Goal: Information Seeking & Learning: Check status

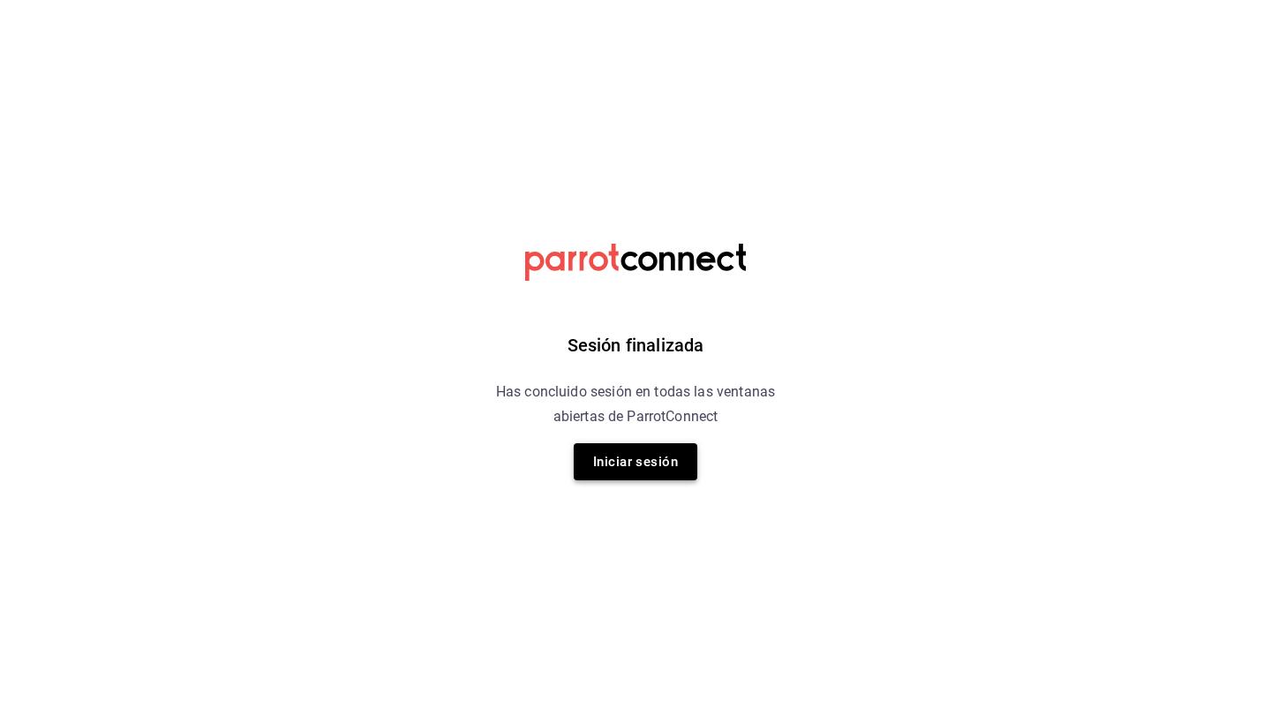
click at [617, 468] on button "Iniciar sesión" at bounding box center [636, 461] width 124 height 37
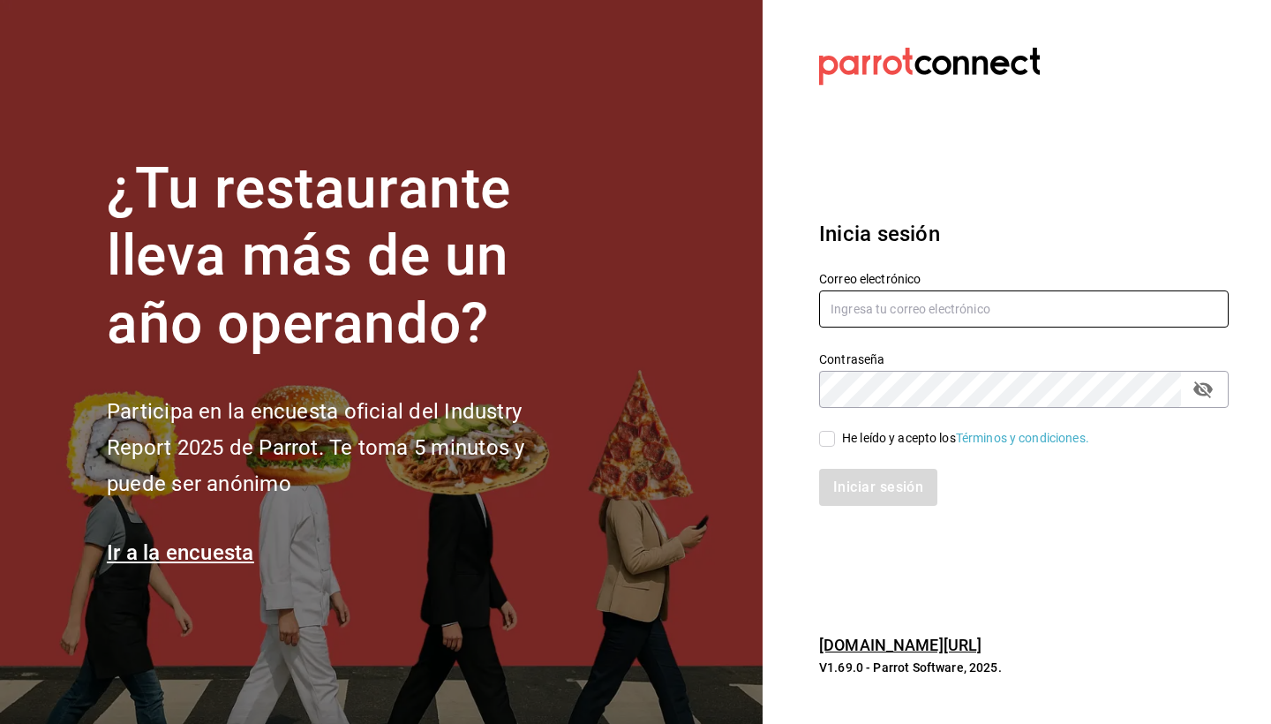
type input "cruz.axel1112@gmail.com"
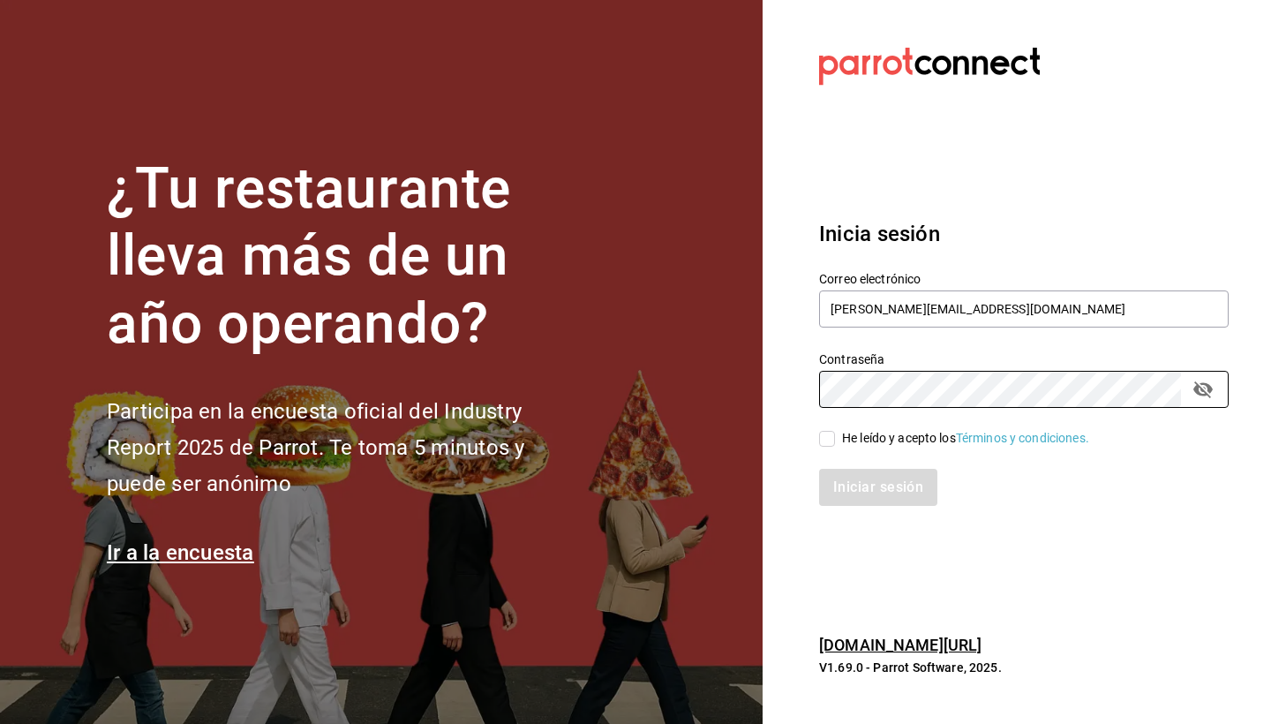
click at [823, 435] on input "He leído y acepto los Términos y condiciones." at bounding box center [827, 439] width 16 height 16
checkbox input "true"
click at [865, 505] on button "Iniciar sesión" at bounding box center [878, 487] width 118 height 37
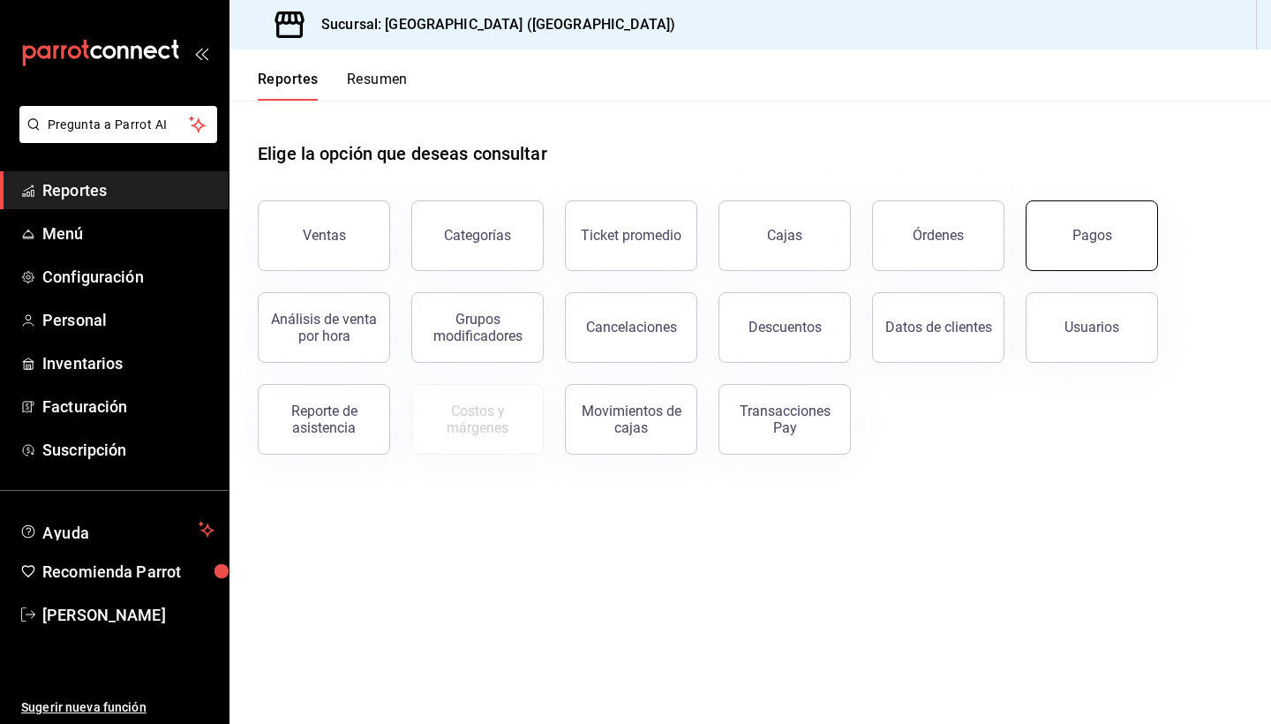
click at [1080, 263] on button "Pagos" at bounding box center [1092, 235] width 132 height 71
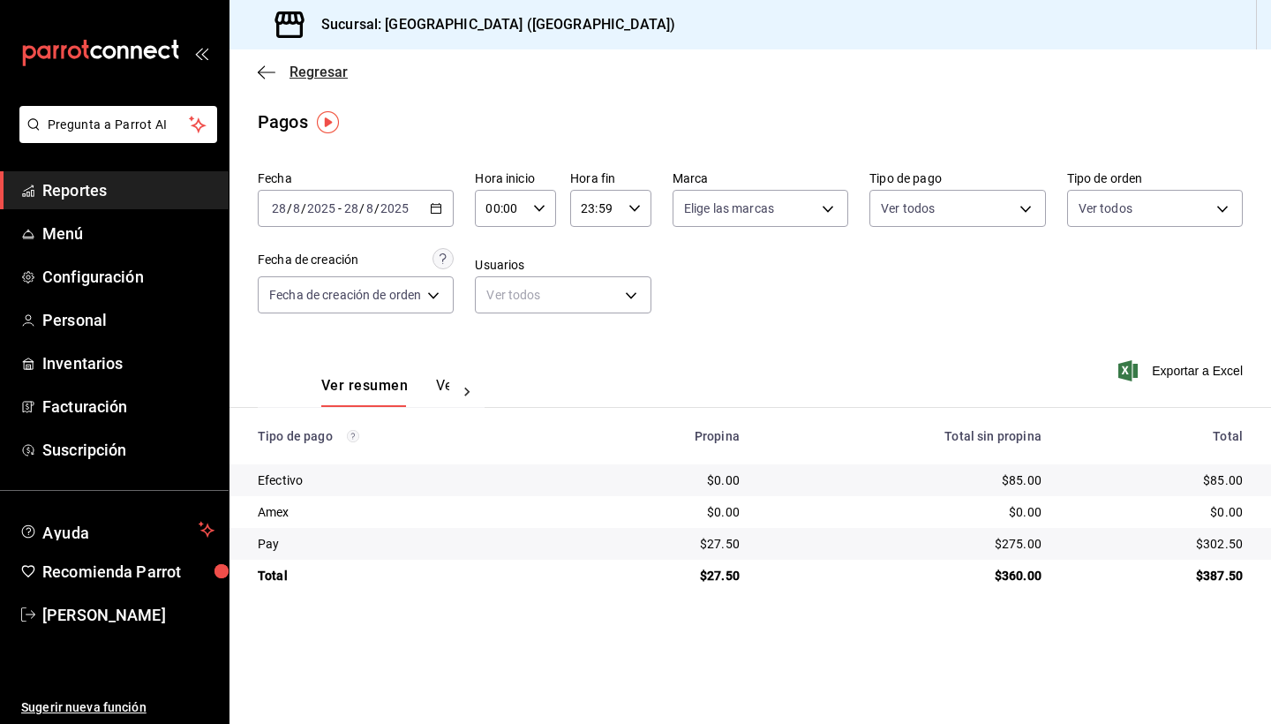
click at [268, 71] on icon "button" at bounding box center [267, 72] width 18 height 16
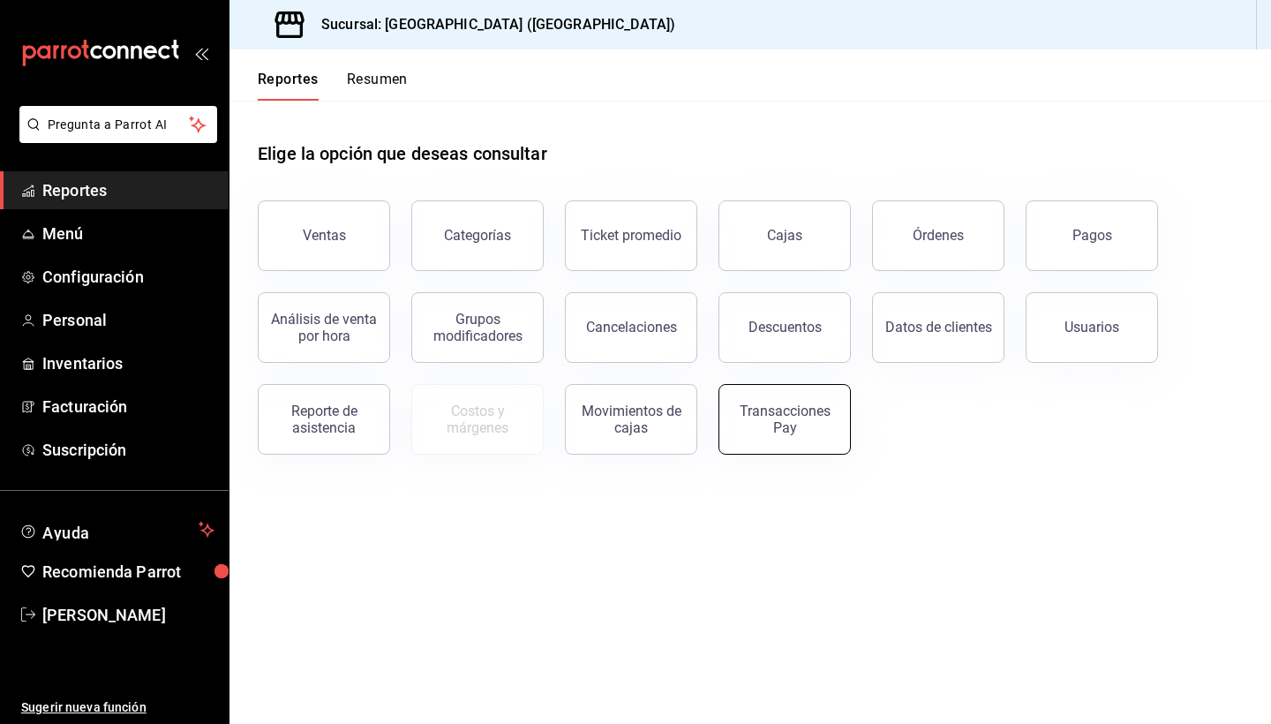
click at [780, 437] on button "Transacciones Pay" at bounding box center [784, 419] width 132 height 71
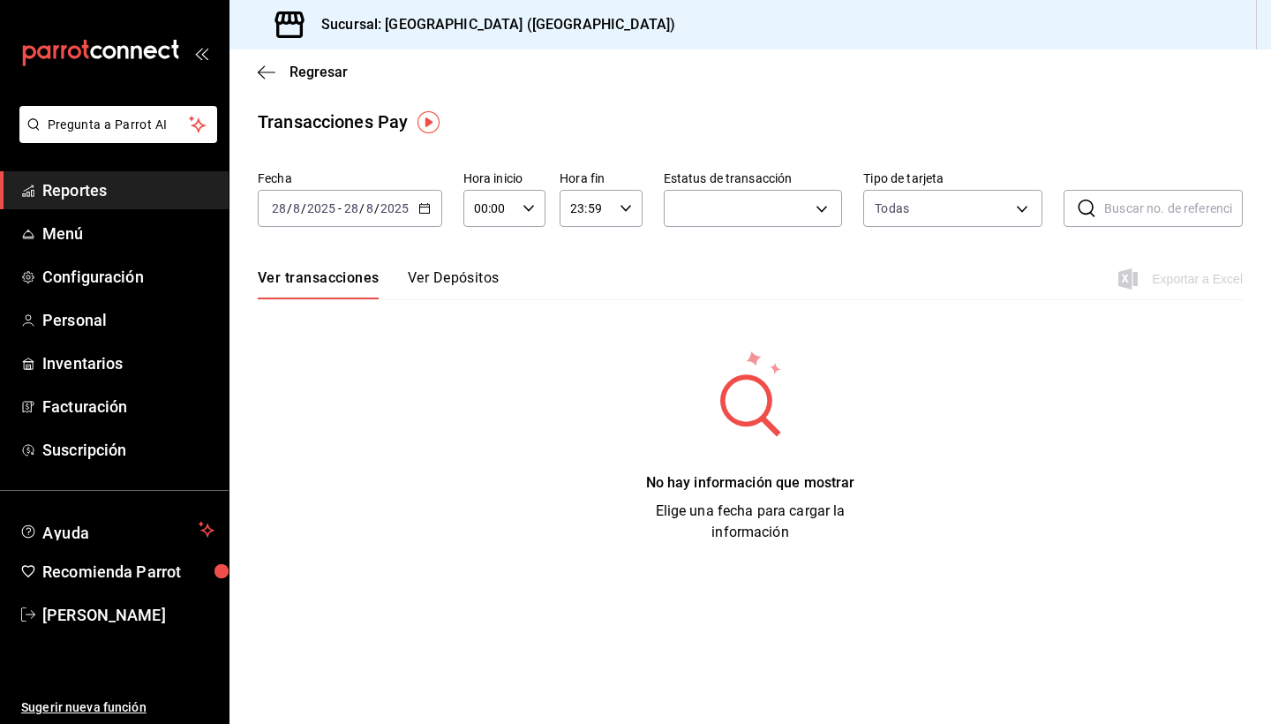
click at [413, 209] on div "[DATE] [DATE] - [DATE] [DATE]" at bounding box center [350, 208] width 184 height 37
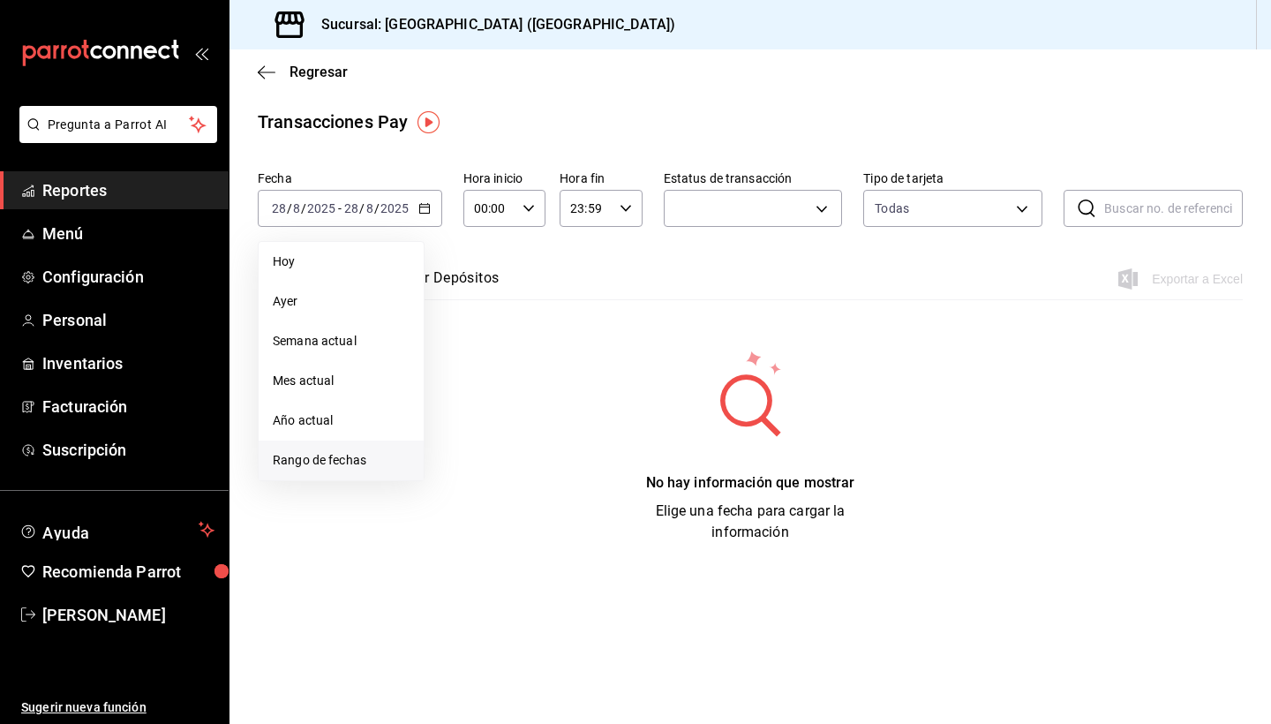
click at [304, 466] on span "Rango de fechas" at bounding box center [341, 460] width 137 height 19
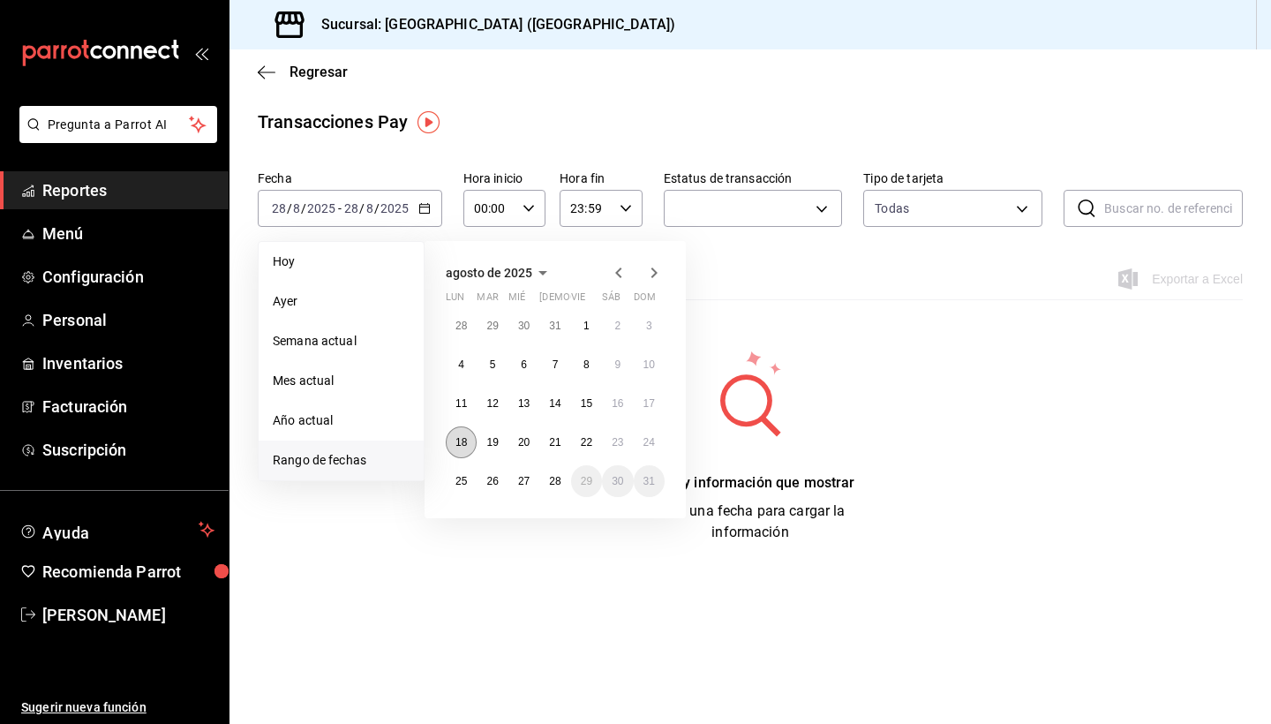
click at [463, 447] on abbr "18" at bounding box center [460, 442] width 11 height 12
click at [649, 445] on abbr "24" at bounding box center [648, 442] width 11 height 12
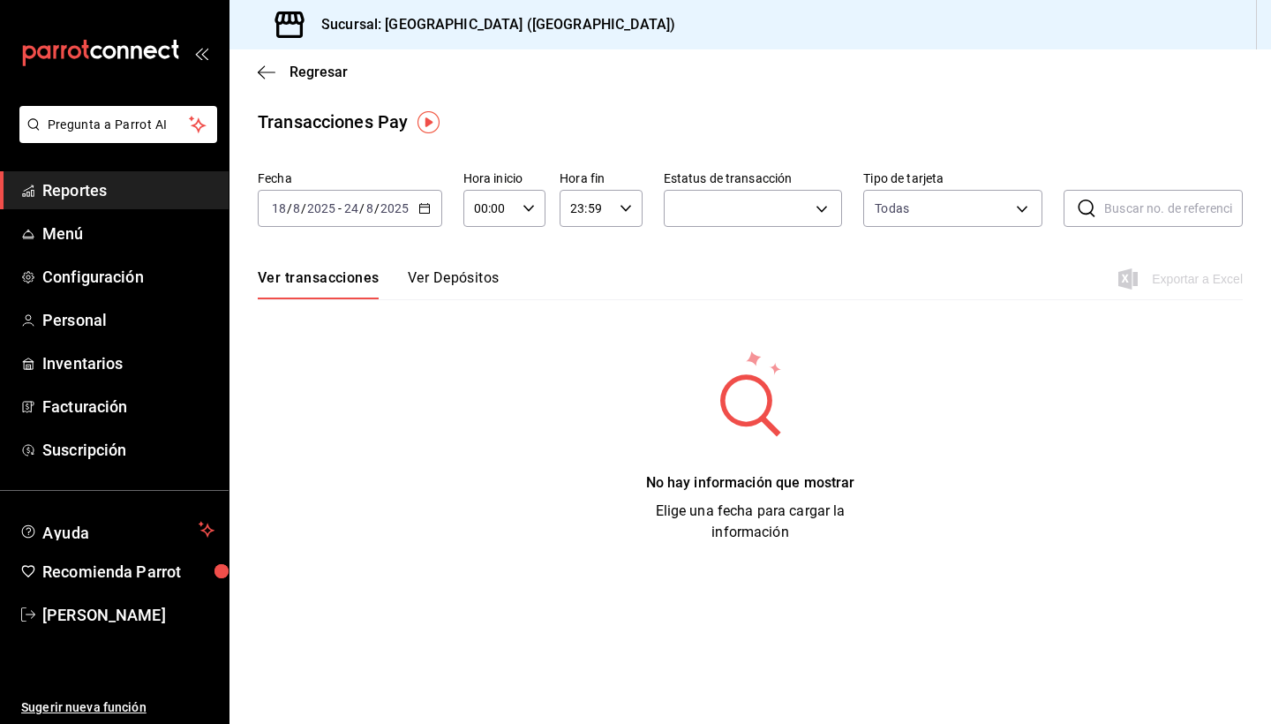
click at [454, 285] on button "Ver Depósitos" at bounding box center [454, 284] width 92 height 30
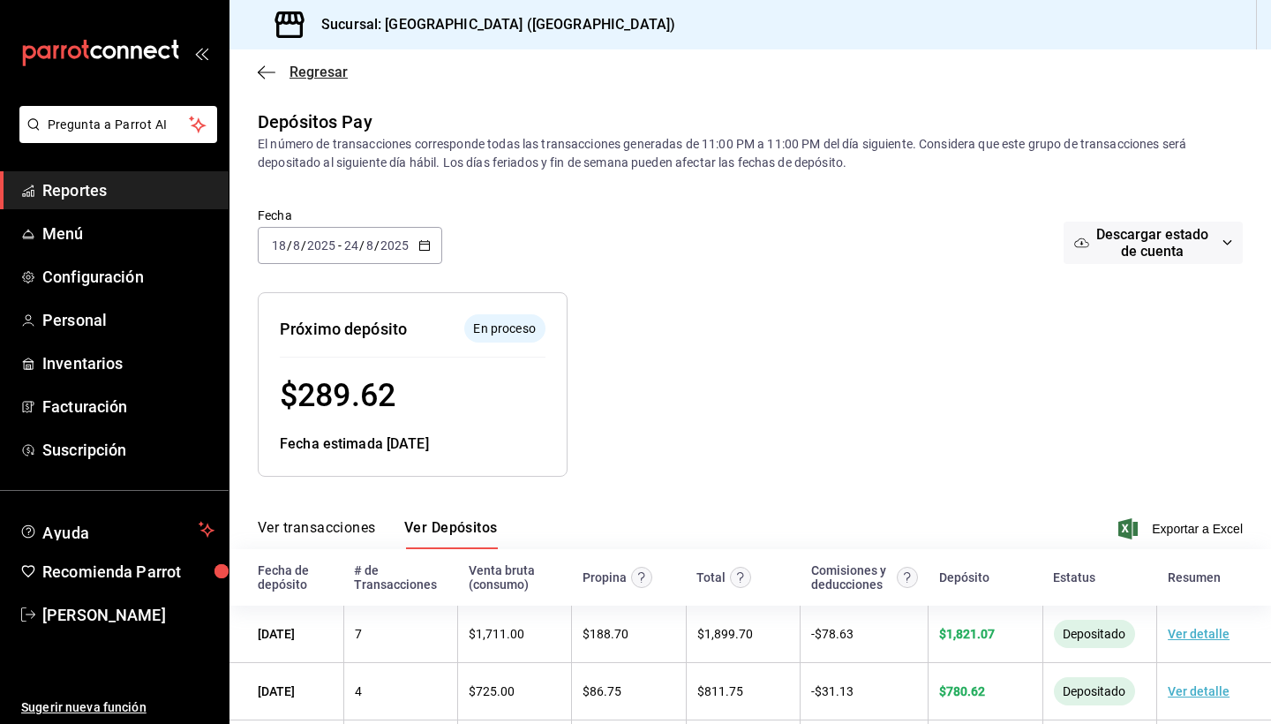
click at [267, 72] on icon "button" at bounding box center [267, 71] width 18 height 1
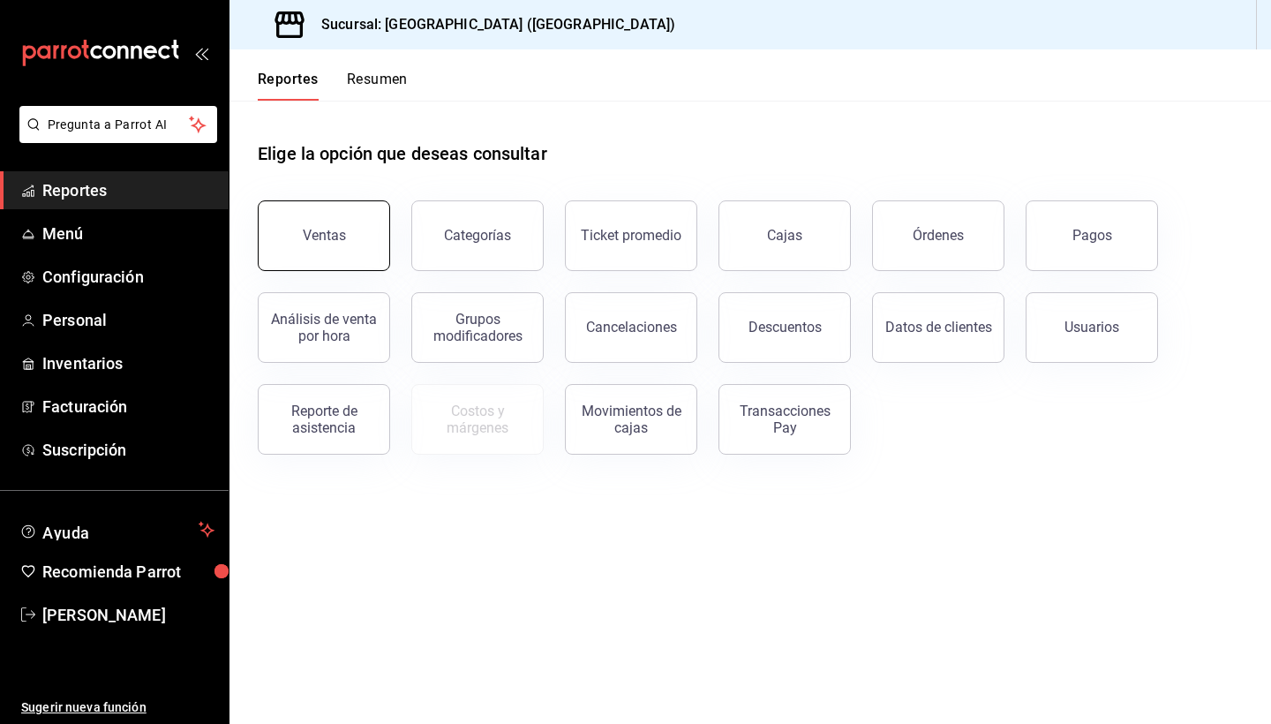
click at [324, 260] on button "Ventas" at bounding box center [324, 235] width 132 height 71
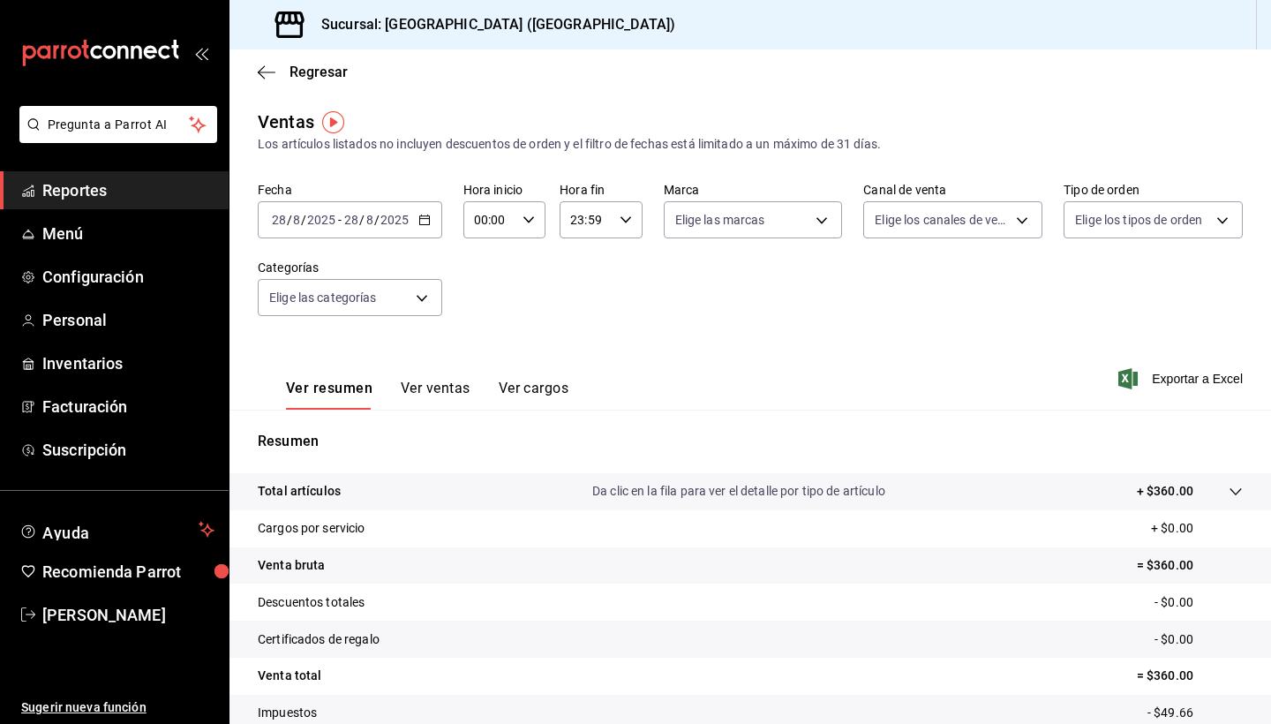
click at [426, 223] on icon "button" at bounding box center [424, 220] width 12 height 12
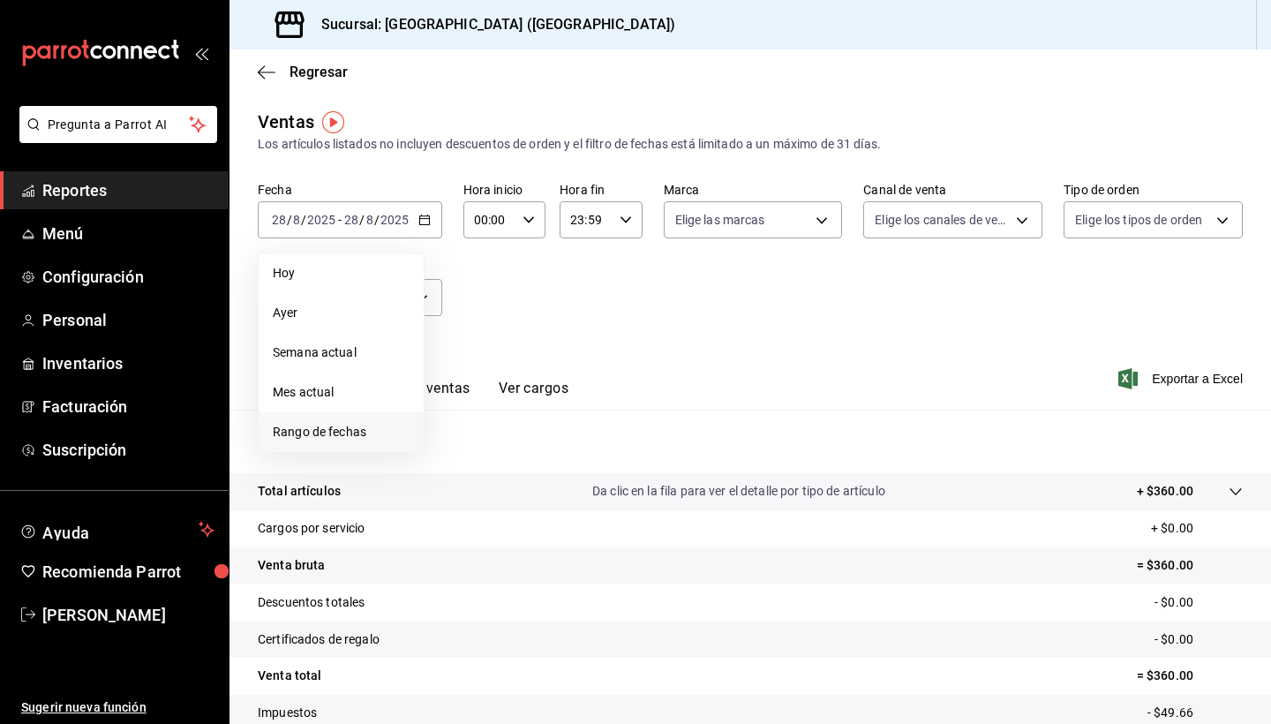
click at [313, 437] on span "Rango de fechas" at bounding box center [341, 432] width 137 height 19
click at [461, 451] on abbr "18" at bounding box center [460, 453] width 11 height 12
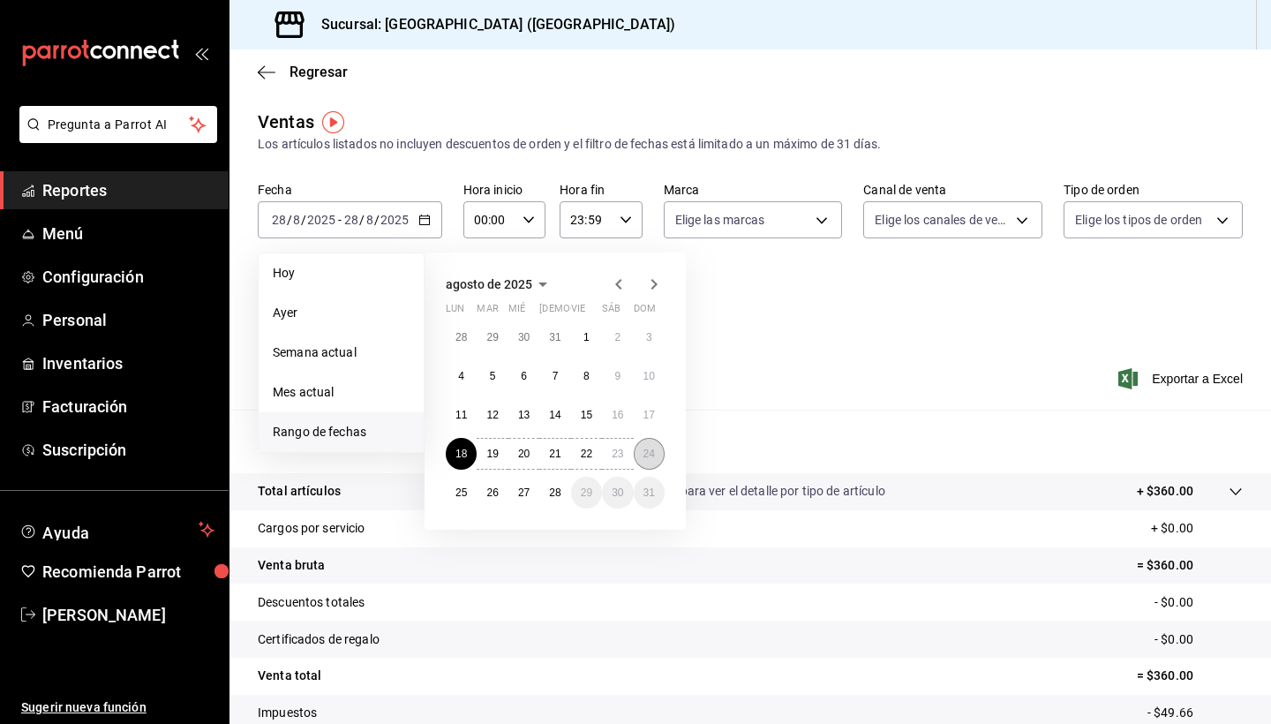
click at [648, 455] on abbr "24" at bounding box center [648, 453] width 11 height 12
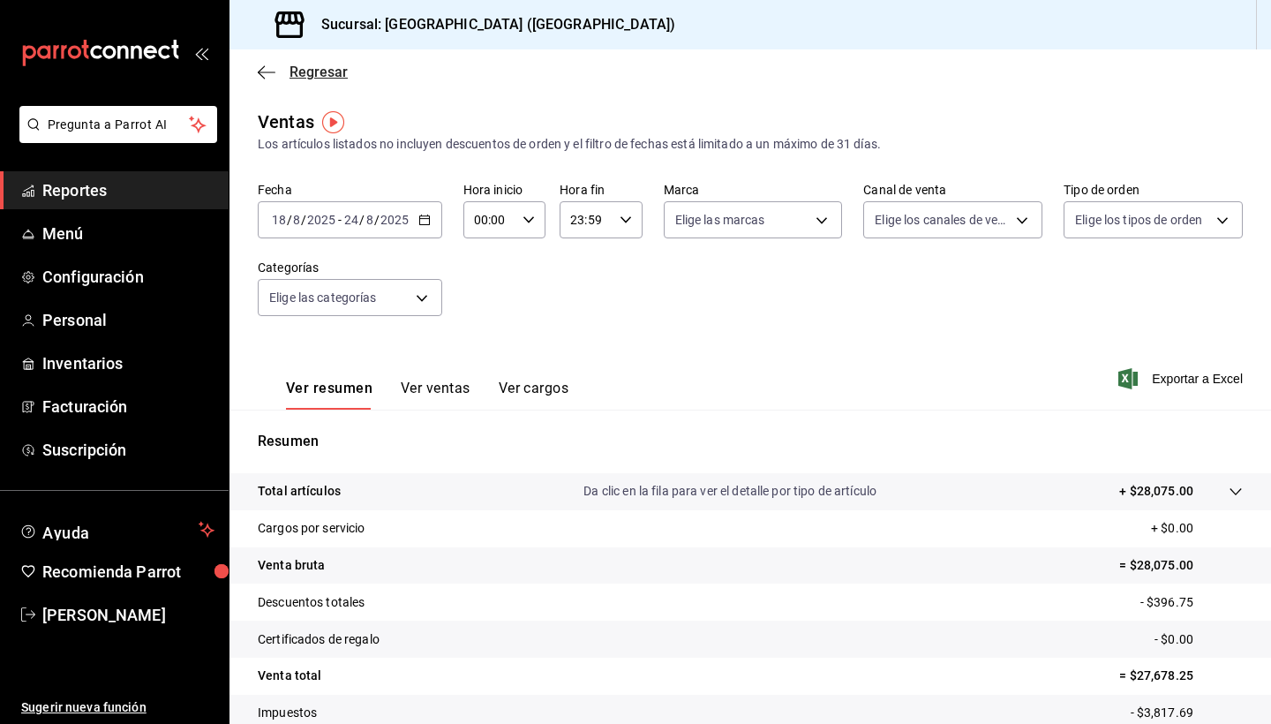
click at [268, 79] on icon "button" at bounding box center [267, 72] width 18 height 16
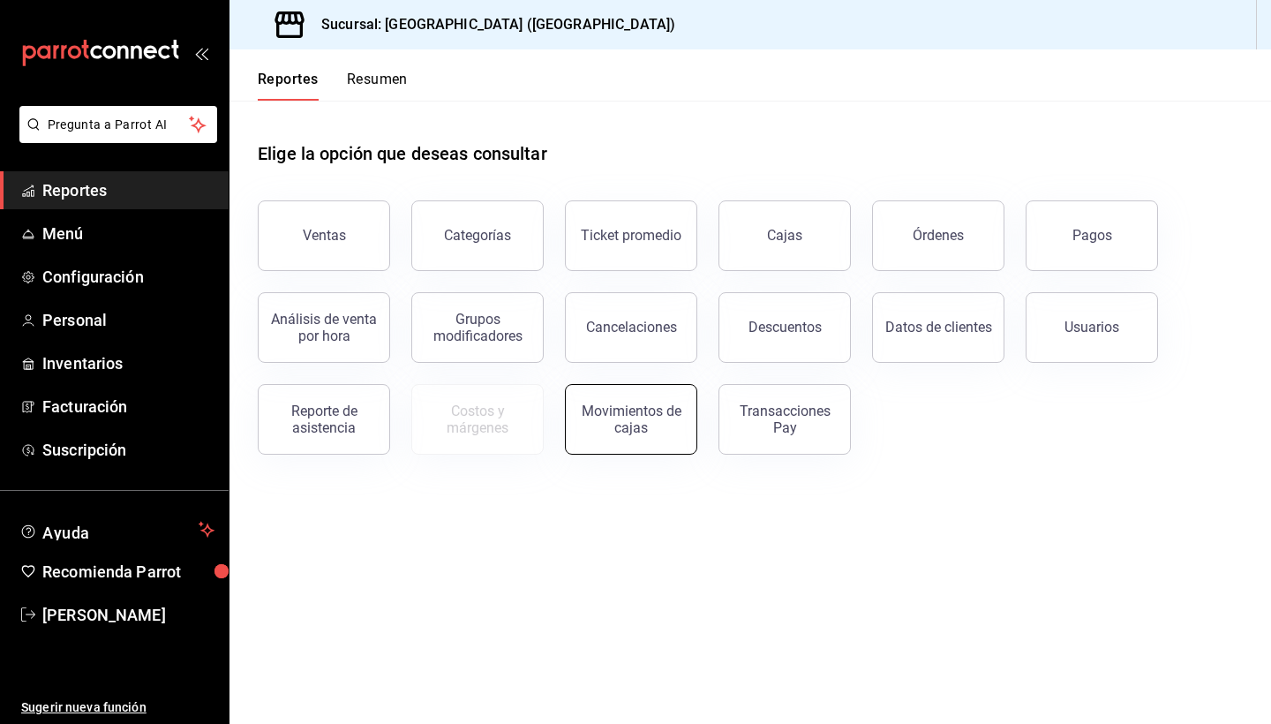
click at [647, 424] on div "Movimientos de cajas" at bounding box center [630, 419] width 109 height 34
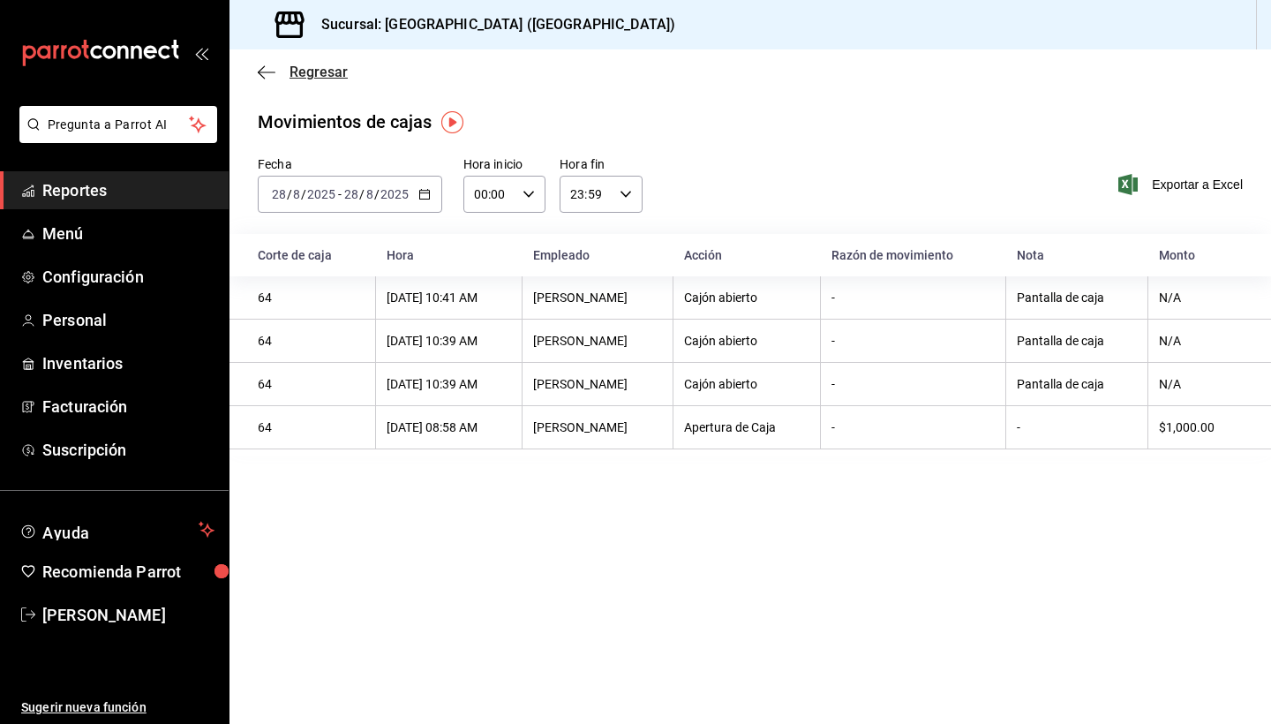
click at [260, 71] on icon "button" at bounding box center [267, 72] width 18 height 16
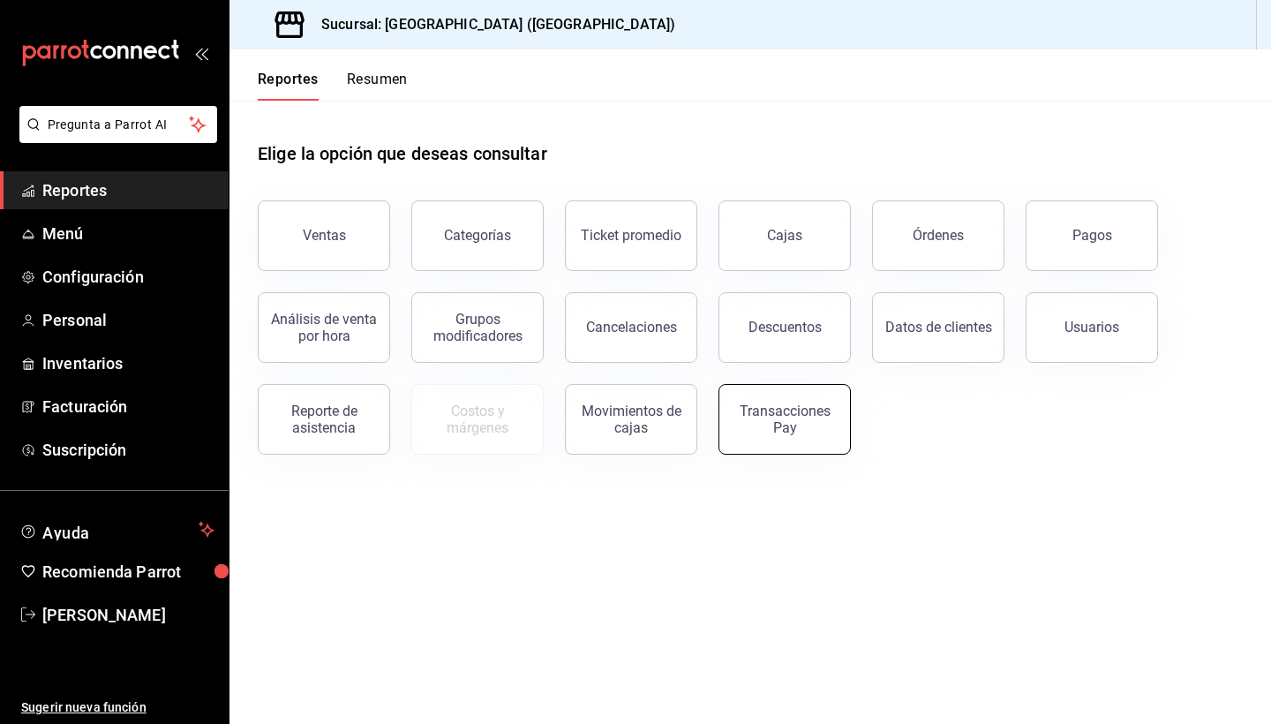
click at [801, 427] on div "Transacciones Pay" at bounding box center [784, 419] width 109 height 34
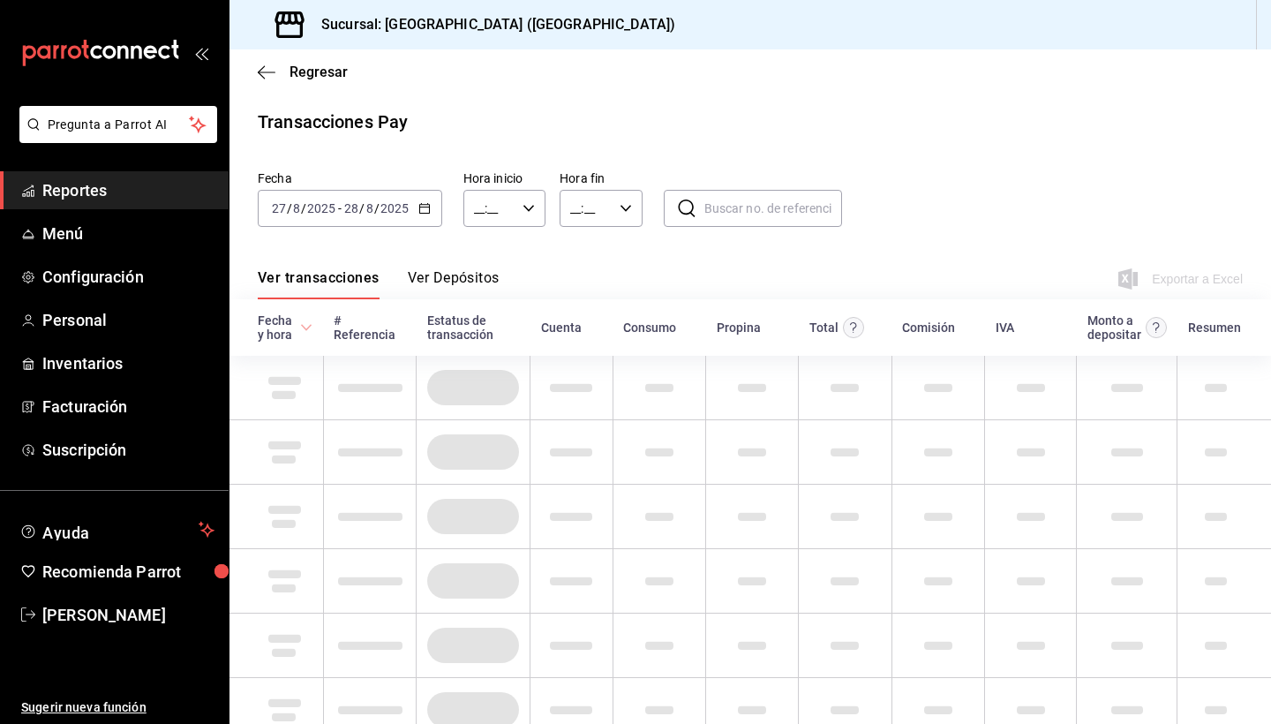
type input "00:00"
type input "23:59"
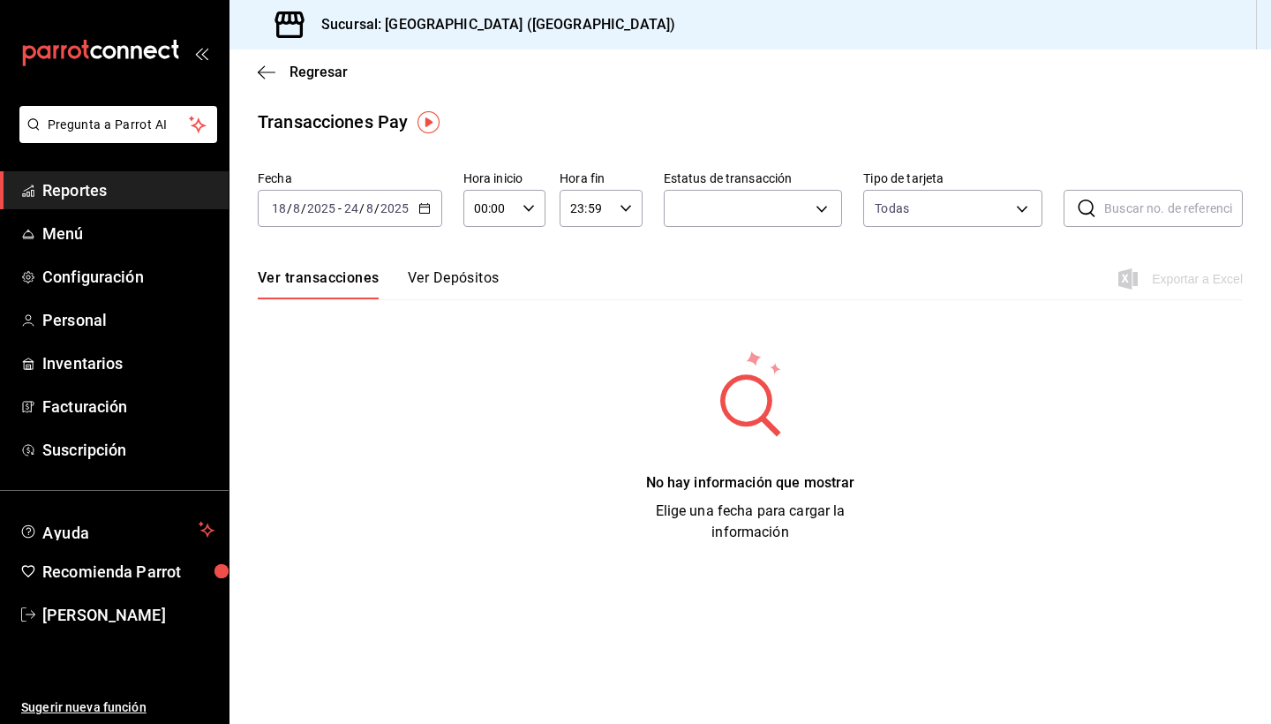
click at [426, 211] on icon "button" at bounding box center [424, 208] width 12 height 12
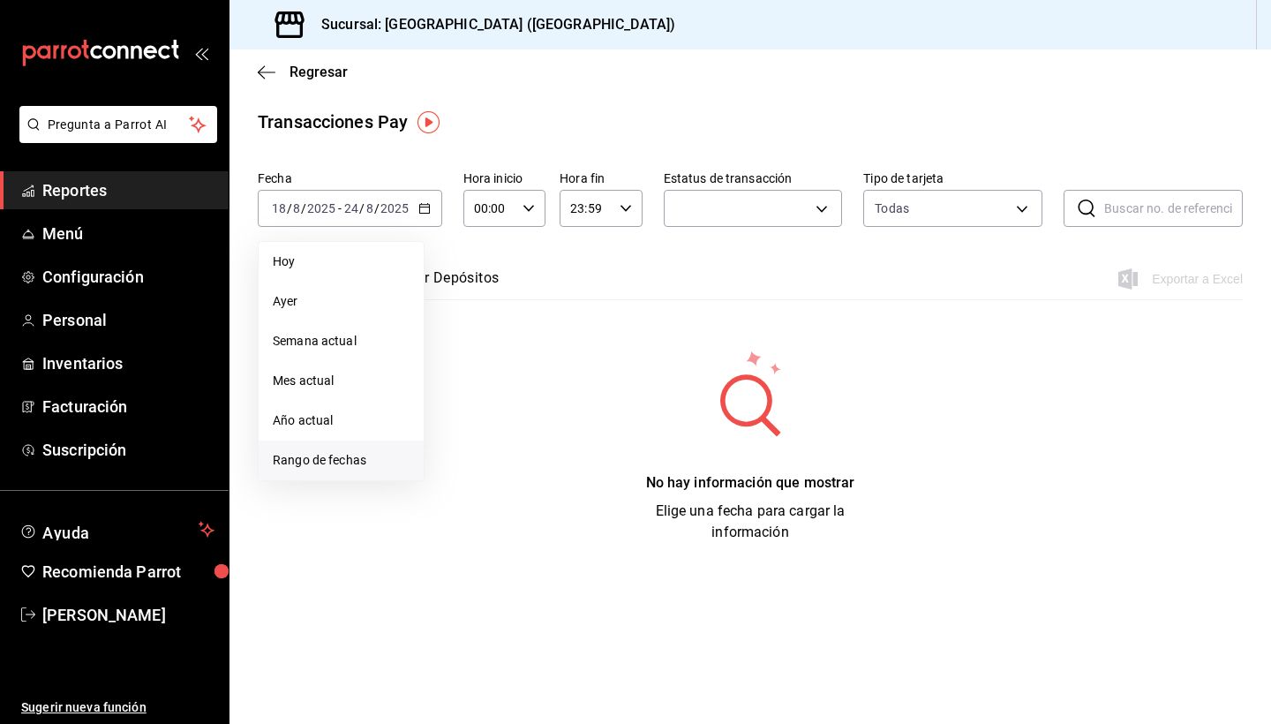
click at [320, 470] on li "Rango de fechas" at bounding box center [341, 460] width 165 height 40
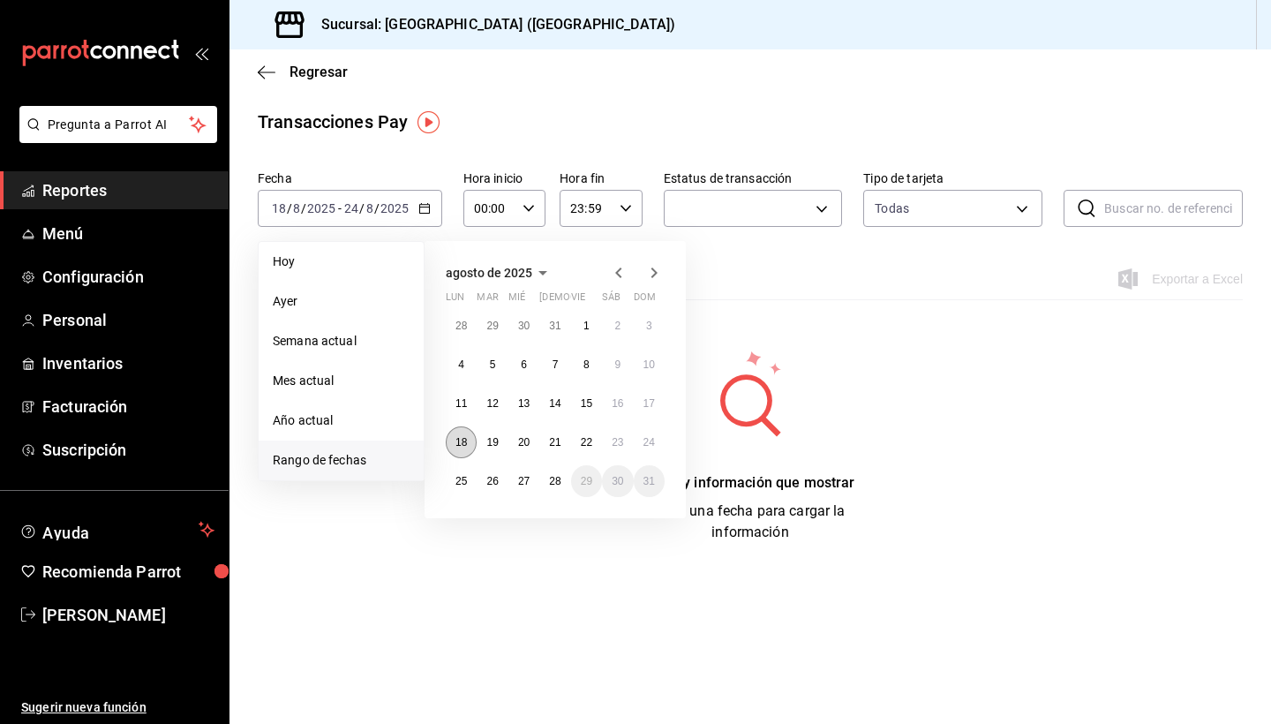
click at [469, 440] on button "18" at bounding box center [461, 442] width 31 height 32
click at [650, 439] on abbr "24" at bounding box center [648, 442] width 11 height 12
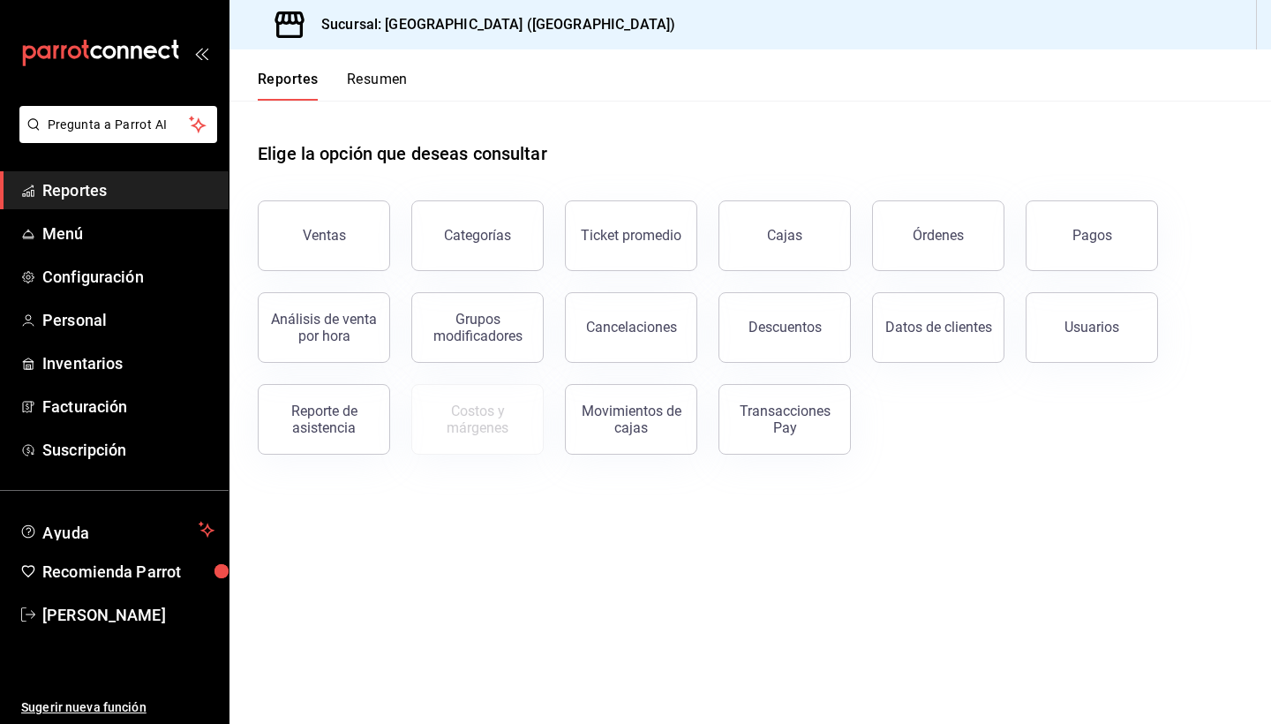
click at [1065, 197] on div "Pagos" at bounding box center [1081, 225] width 154 height 92
click at [1074, 226] on button "Pagos" at bounding box center [1092, 235] width 132 height 71
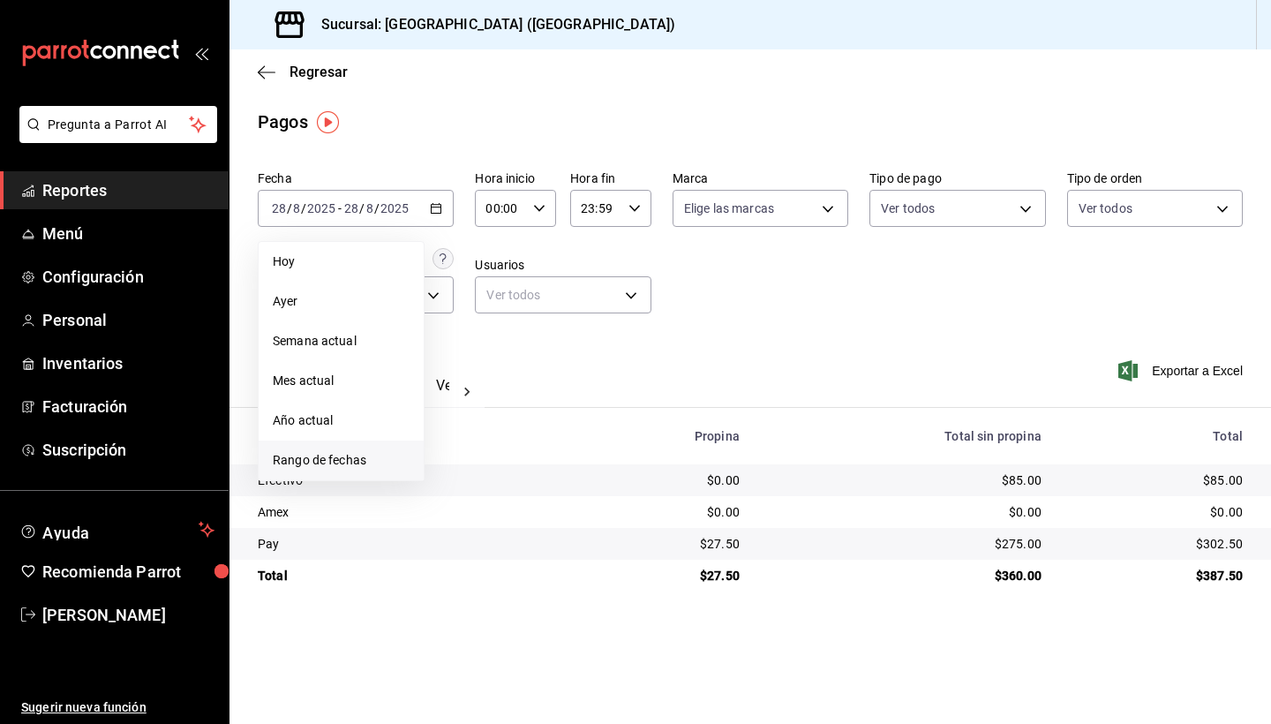
click at [372, 456] on span "Rango de fechas" at bounding box center [341, 460] width 137 height 19
click at [465, 434] on button "18" at bounding box center [461, 442] width 31 height 32
click at [646, 436] on abbr "24" at bounding box center [648, 442] width 11 height 12
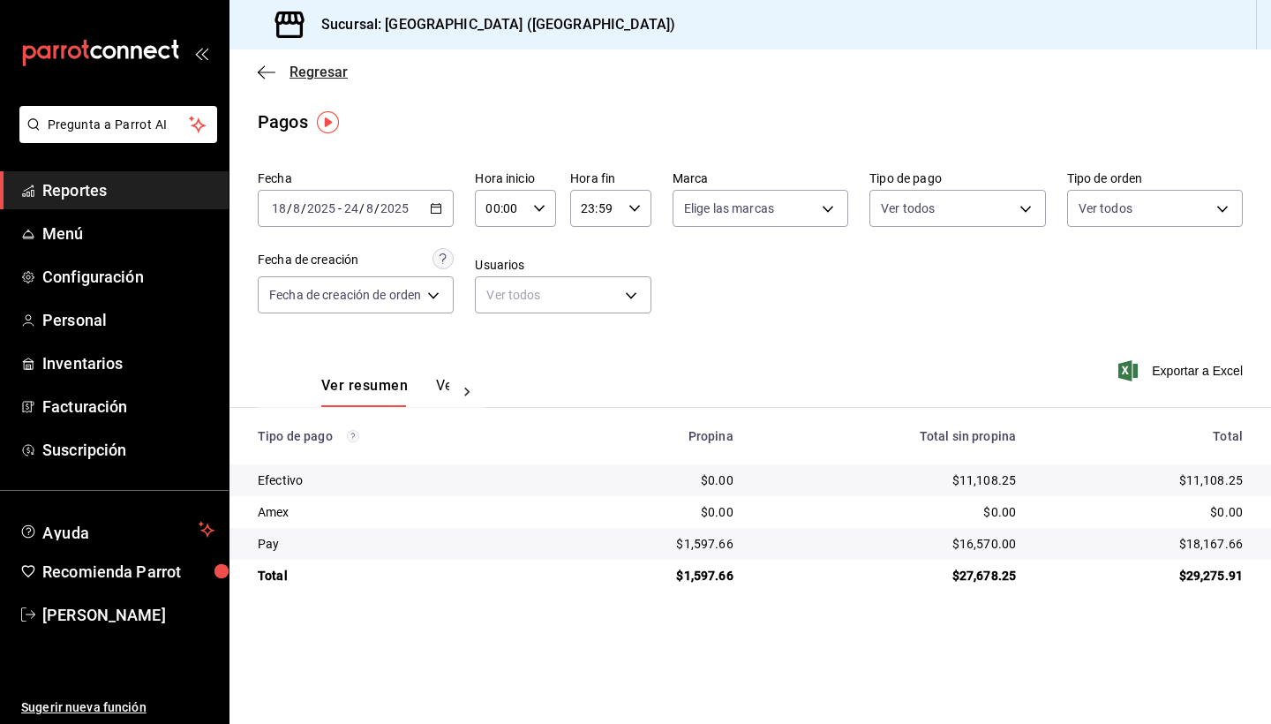
click at [266, 71] on icon "button" at bounding box center [267, 72] width 18 height 16
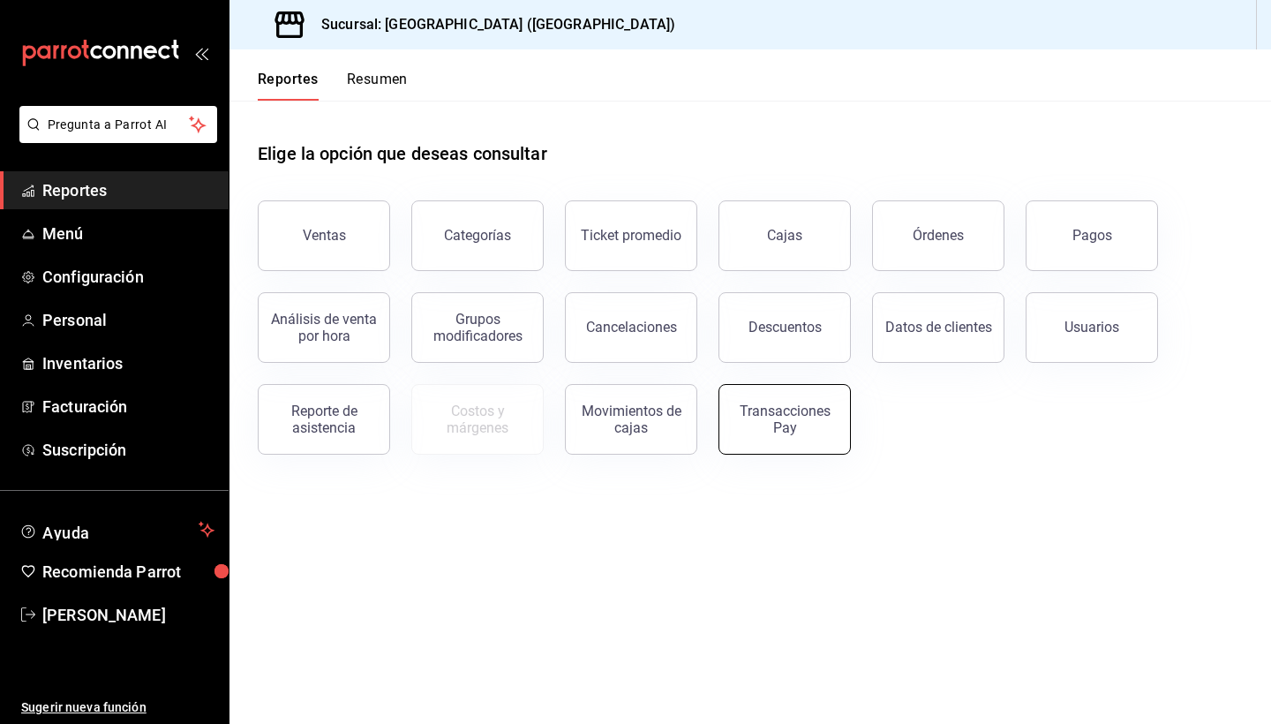
click at [784, 439] on button "Transacciones Pay" at bounding box center [784, 419] width 132 height 71
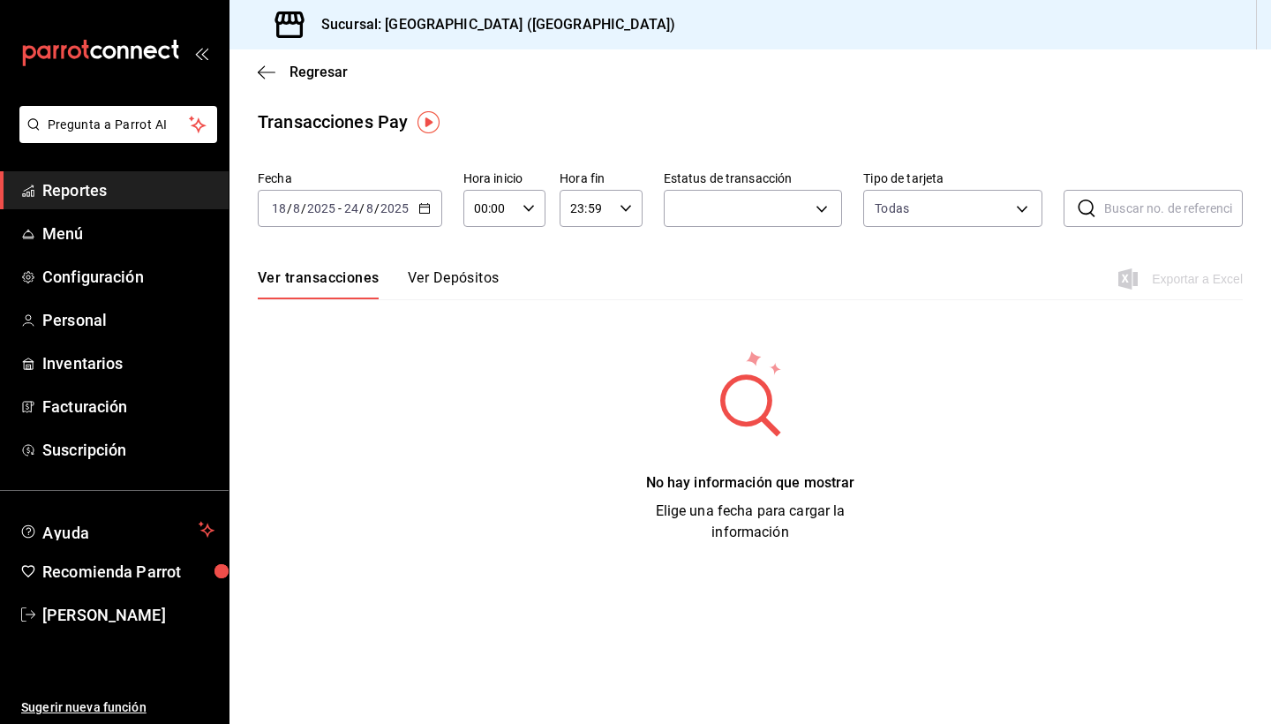
click at [421, 214] on div "[DATE] [DATE] - [DATE] [DATE]" at bounding box center [350, 208] width 184 height 37
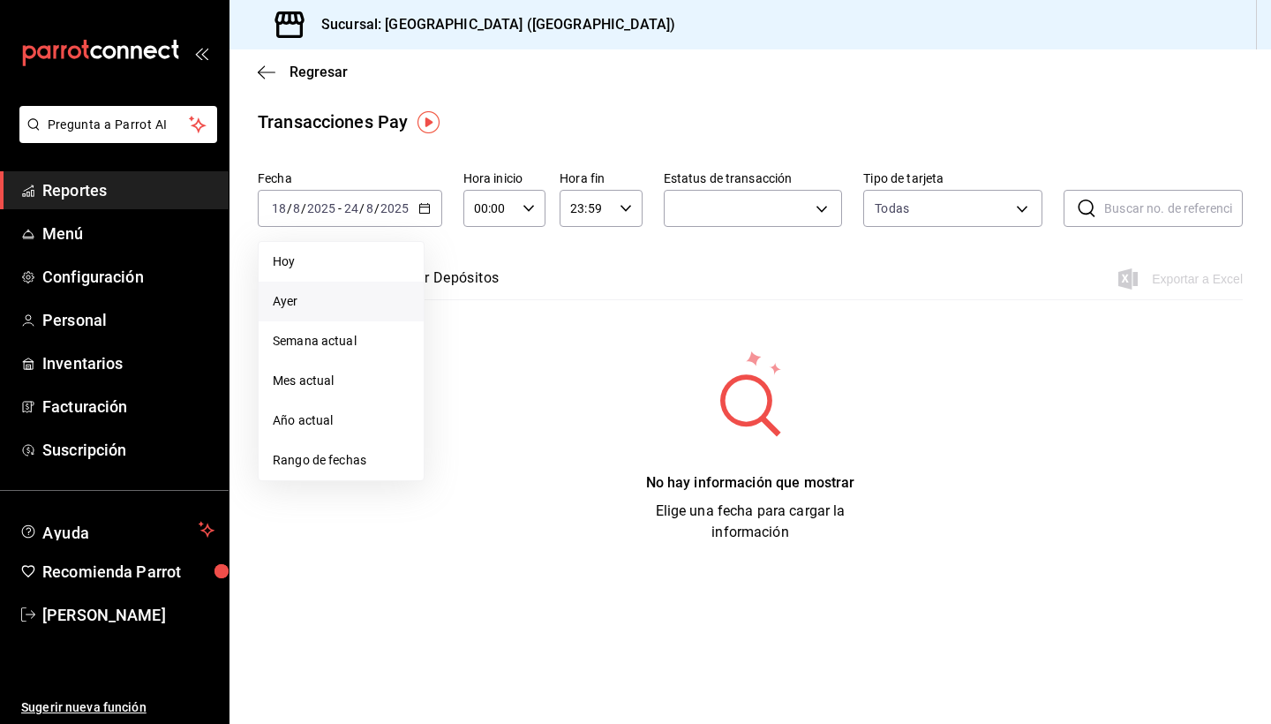
click at [286, 302] on span "Ayer" at bounding box center [341, 301] width 137 height 19
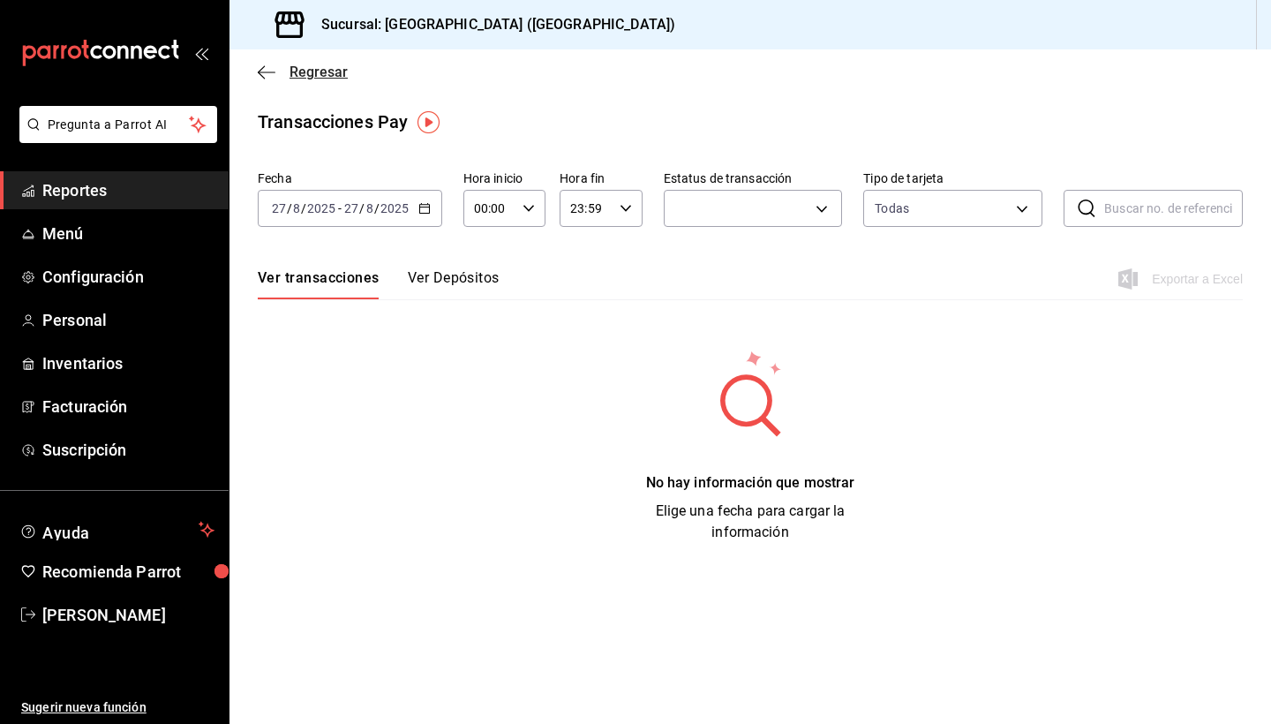
click at [261, 68] on icon "button" at bounding box center [267, 72] width 18 height 16
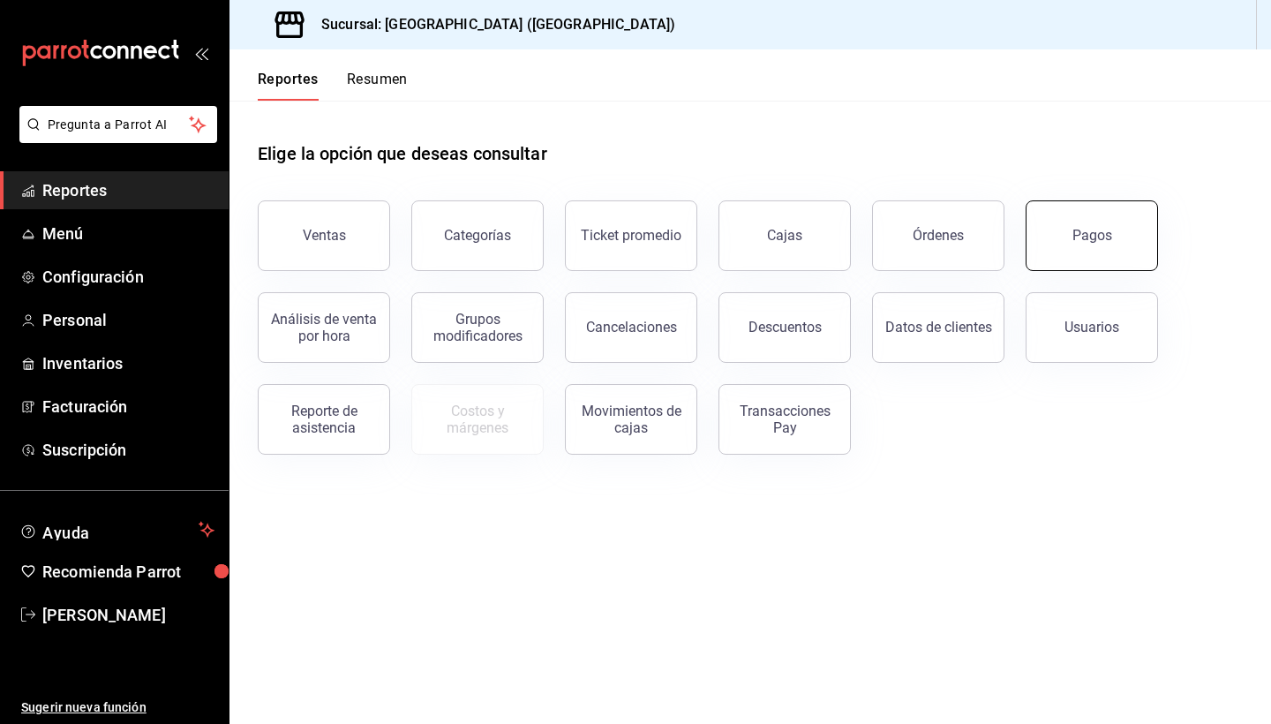
click at [1089, 227] on button "Pagos" at bounding box center [1092, 235] width 132 height 71
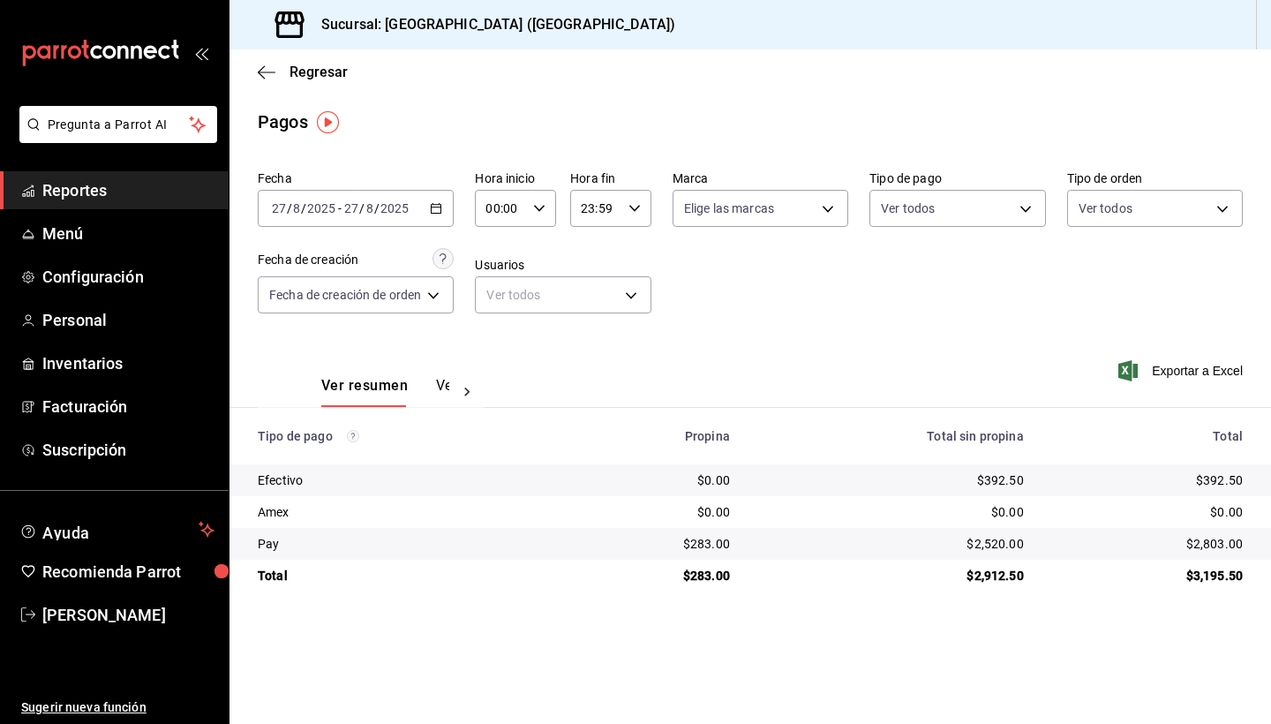
click at [436, 212] on icon "button" at bounding box center [436, 208] width 12 height 12
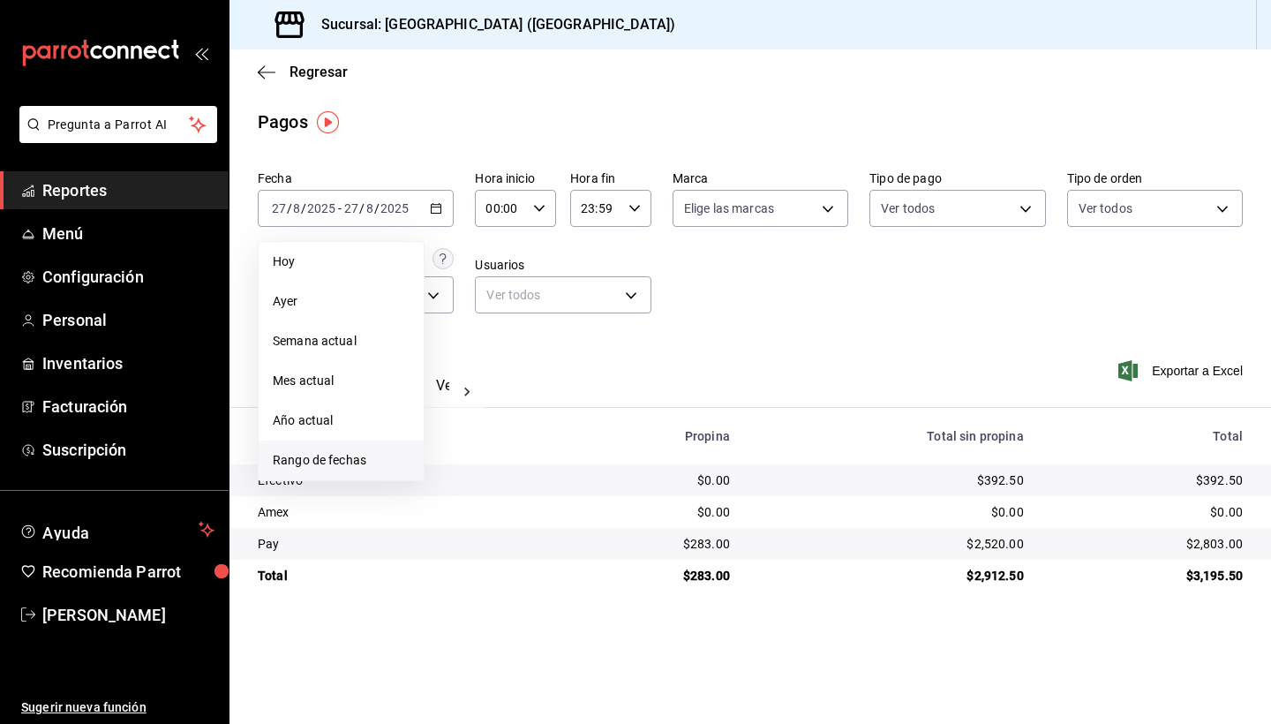
click at [337, 464] on span "Rango de fechas" at bounding box center [341, 460] width 137 height 19
click at [459, 434] on button "18" at bounding box center [461, 442] width 31 height 32
click at [658, 435] on button "24" at bounding box center [649, 442] width 31 height 32
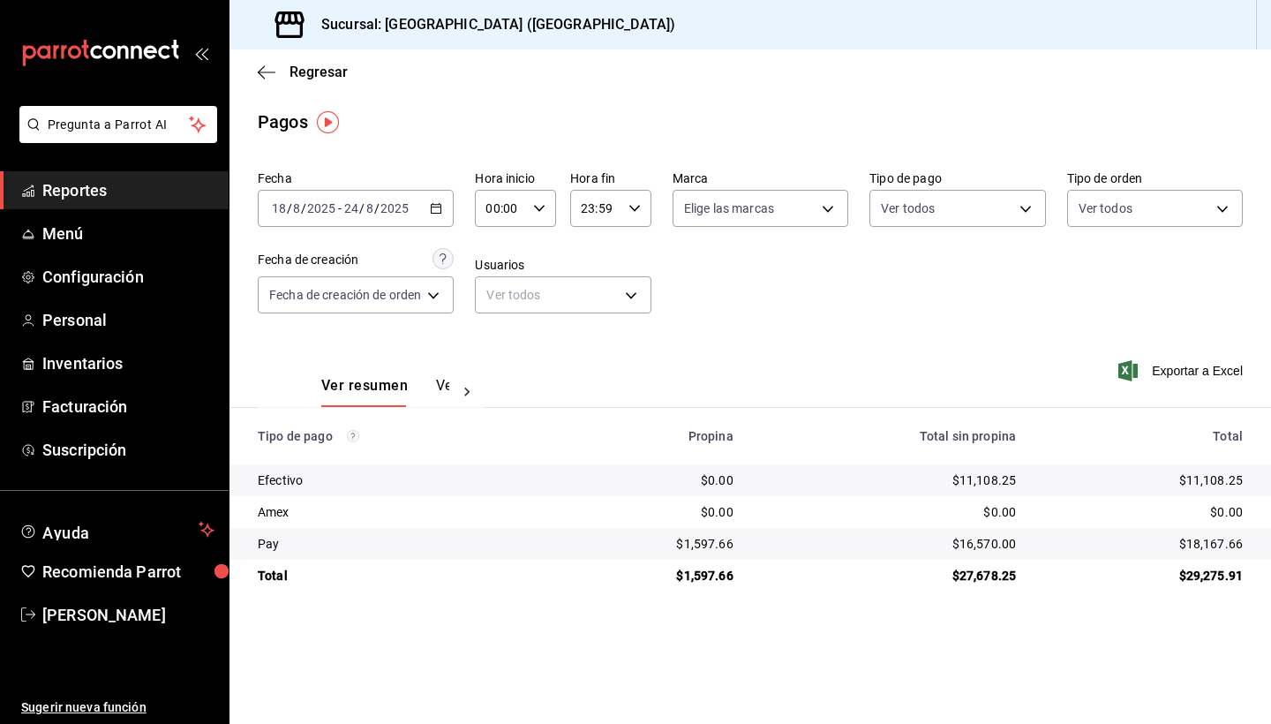
click at [428, 208] on div "[DATE] [DATE] - [DATE] [DATE]" at bounding box center [356, 208] width 196 height 37
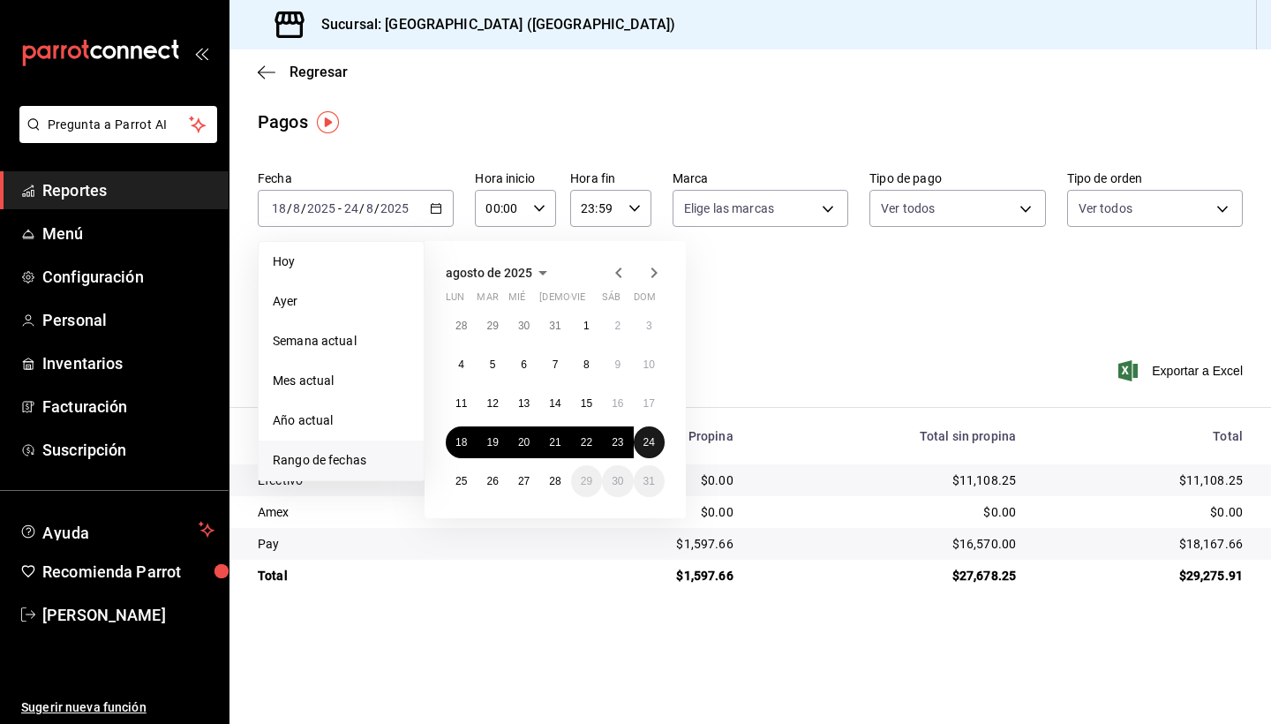
click at [651, 441] on abbr "24" at bounding box center [648, 442] width 11 height 12
click at [464, 447] on abbr "18" at bounding box center [460, 442] width 11 height 12
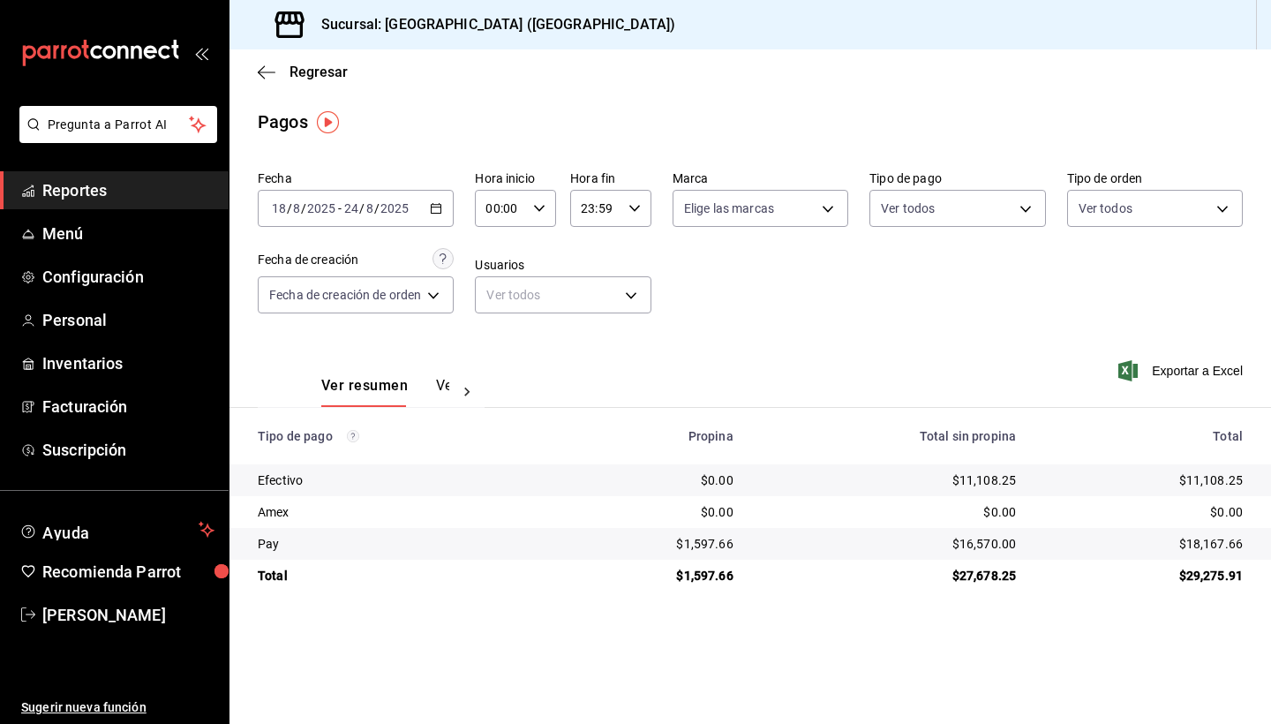
click at [439, 207] on \(Stroke\) "button" at bounding box center [437, 207] width 10 height 1
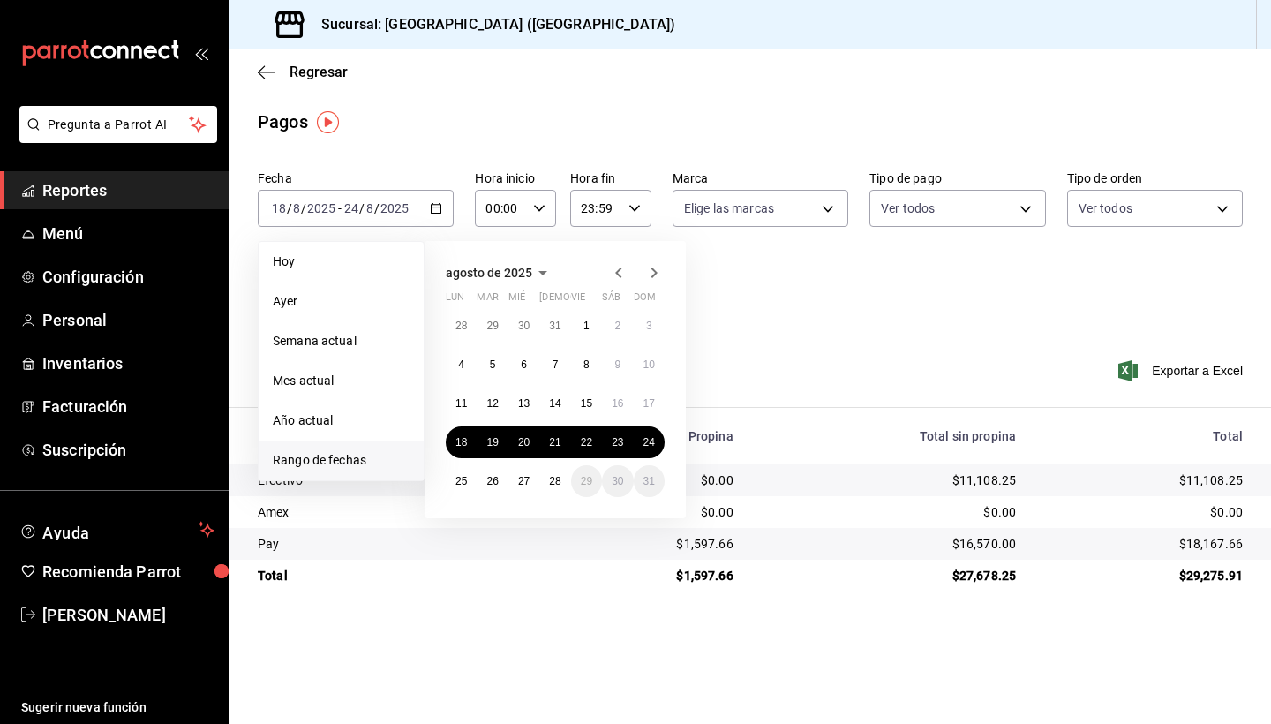
click at [369, 455] on span "Rango de fechas" at bounding box center [341, 460] width 137 height 19
click at [465, 441] on abbr "18" at bounding box center [460, 442] width 11 height 12
click at [794, 348] on div "Ver resumen Ver pagos Exportar a Excel" at bounding box center [749, 382] width 1041 height 94
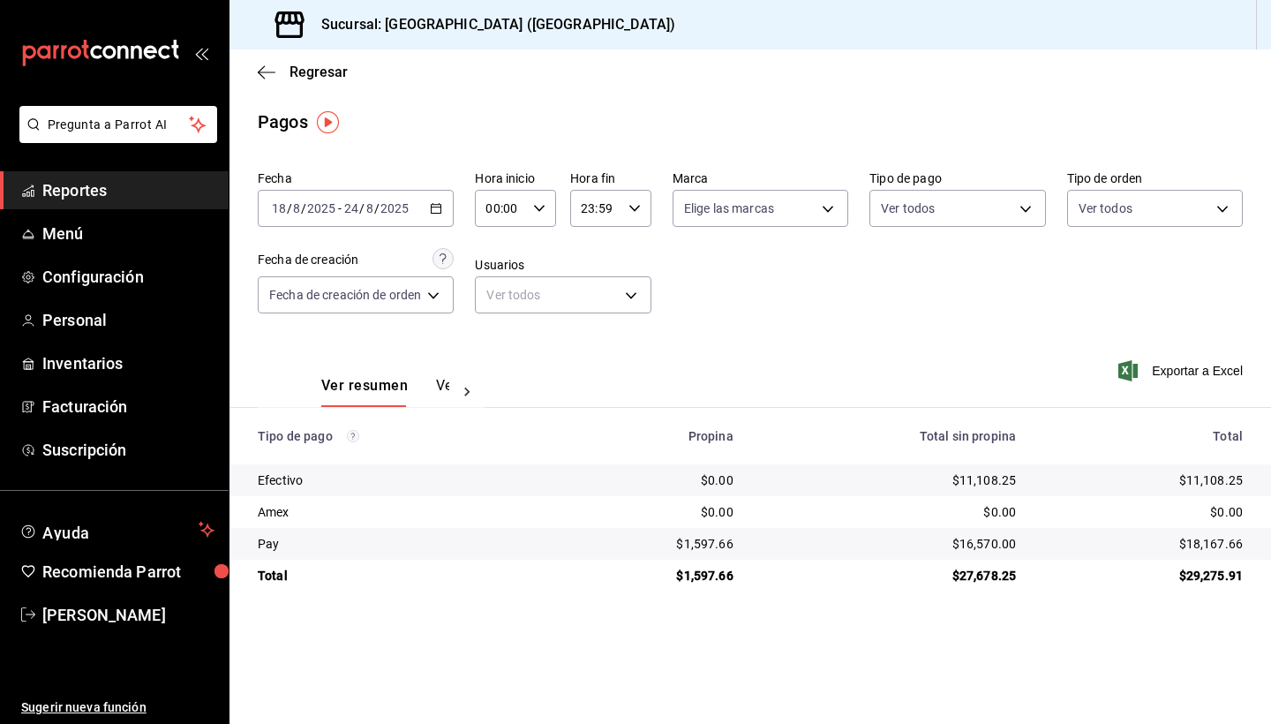
click at [432, 208] on icon "button" at bounding box center [436, 208] width 12 height 12
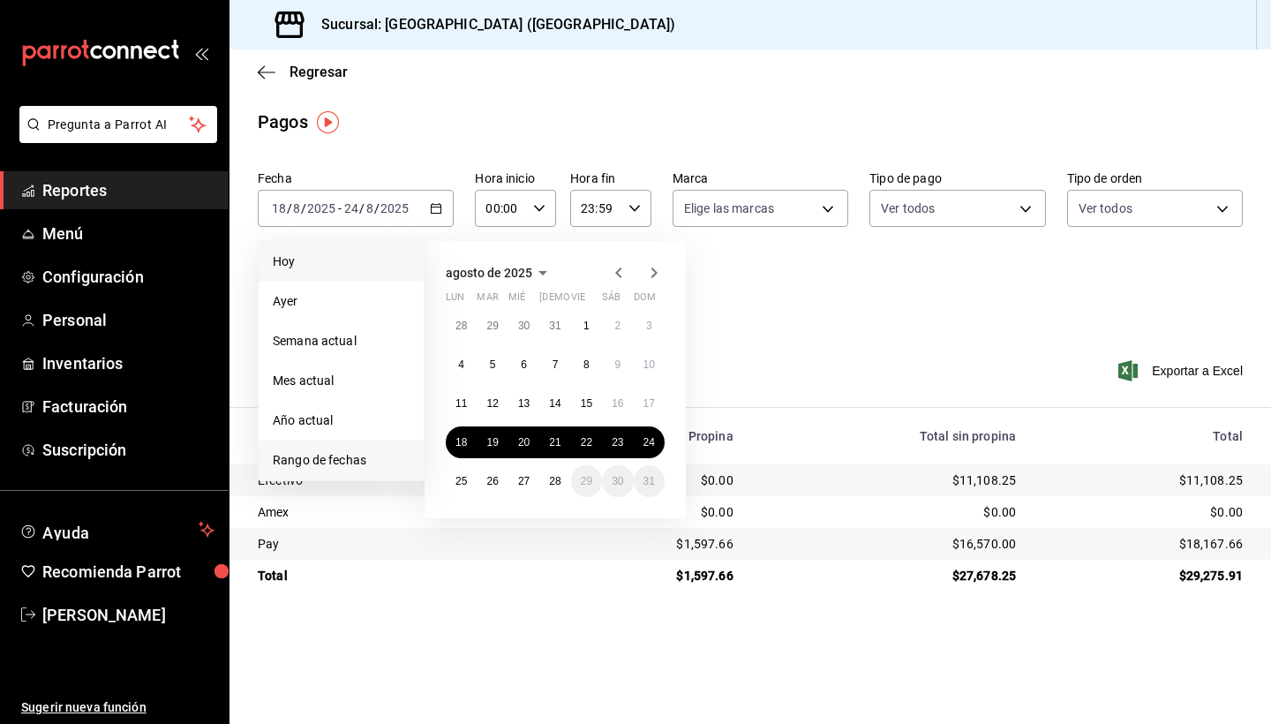
click at [295, 255] on span "Hoy" at bounding box center [341, 261] width 137 height 19
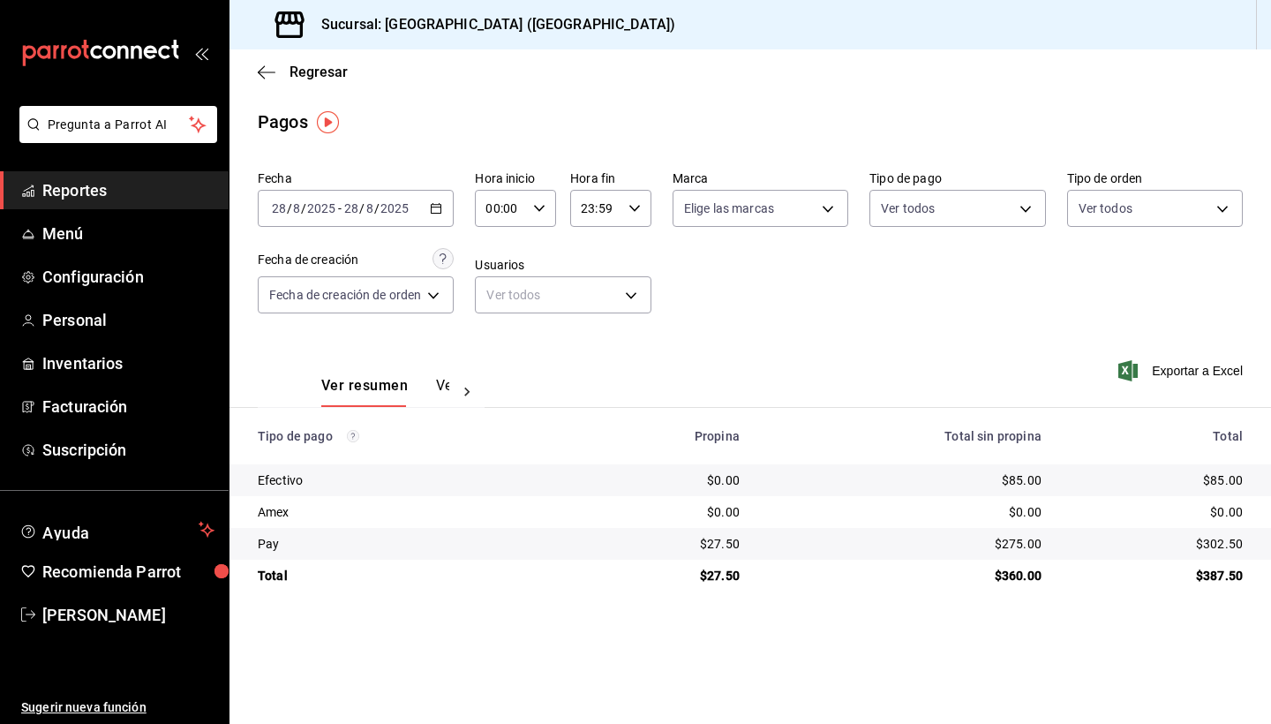
click at [423, 205] on div "[DATE] [DATE] - [DATE] [DATE]" at bounding box center [356, 208] width 196 height 37
click at [489, 339] on div "Ver resumen Ver pagos Exportar a Excel" at bounding box center [749, 382] width 1041 height 94
click at [432, 212] on icon "button" at bounding box center [436, 208] width 12 height 12
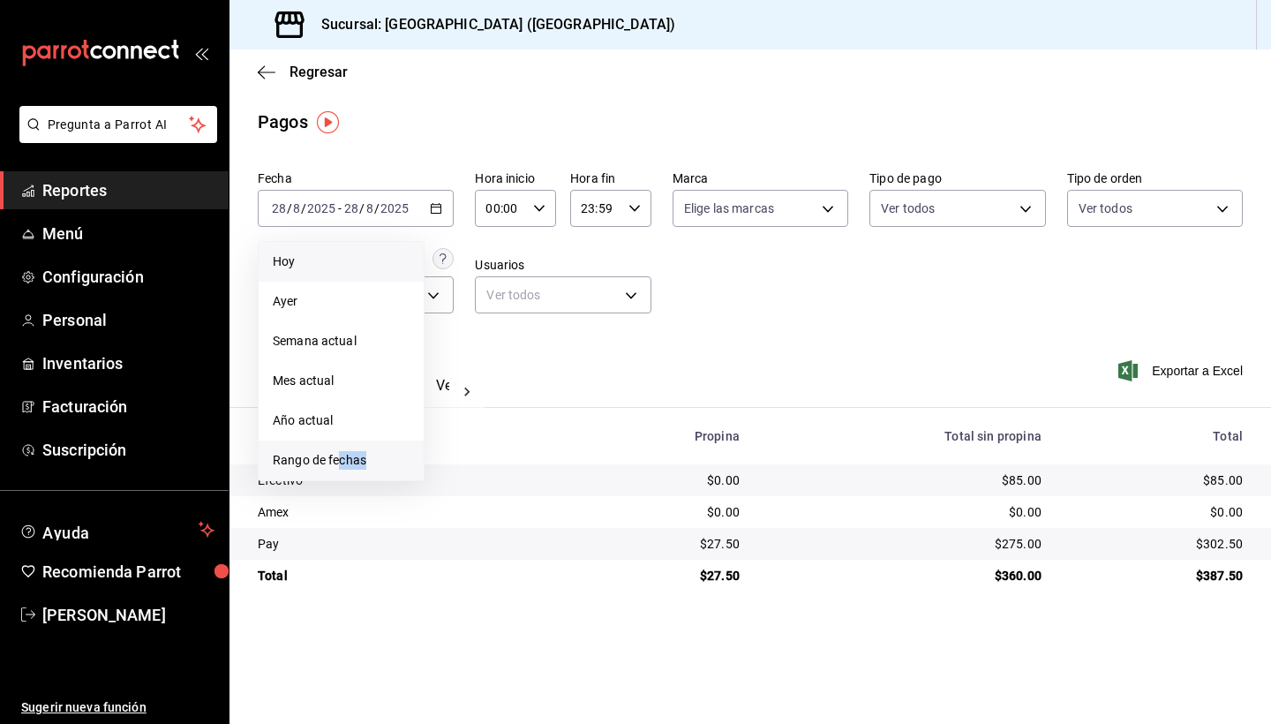
click at [340, 466] on span "Rango de fechas" at bounding box center [341, 460] width 137 height 19
click at [478, 439] on button "19" at bounding box center [492, 442] width 31 height 32
click at [497, 436] on abbr "19" at bounding box center [491, 442] width 11 height 12
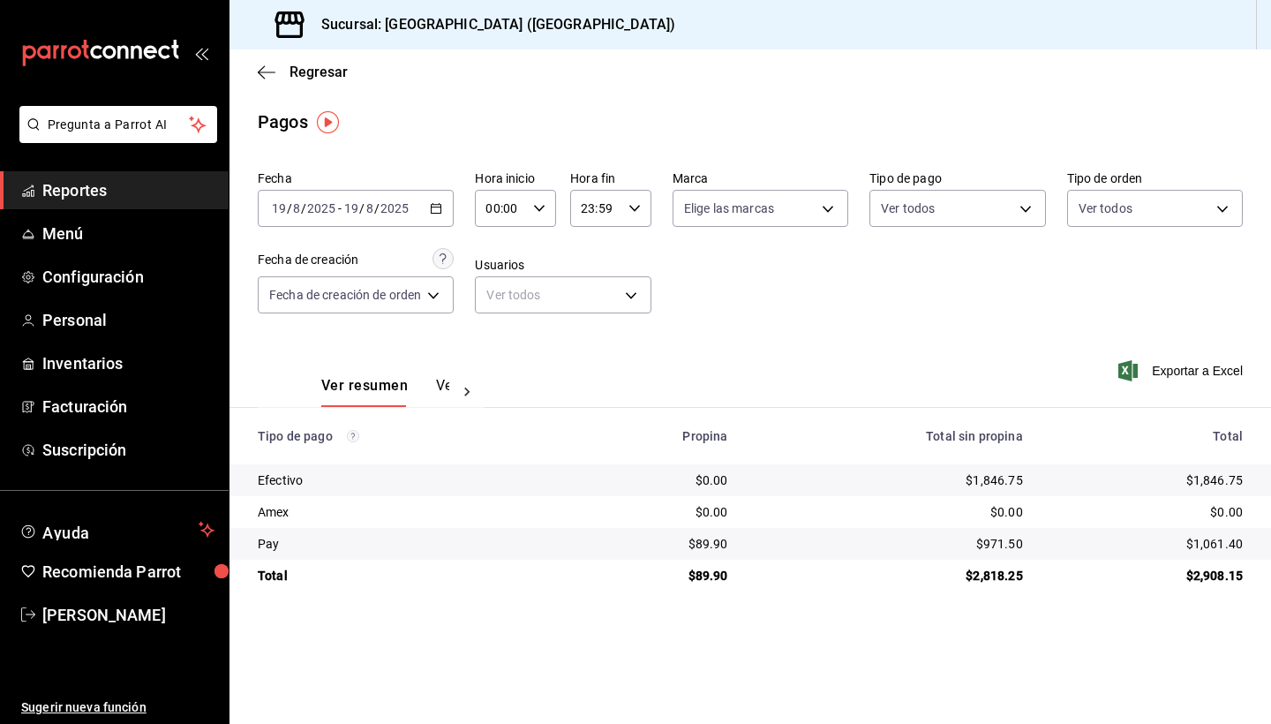
click at [442, 209] on icon "button" at bounding box center [436, 208] width 12 height 12
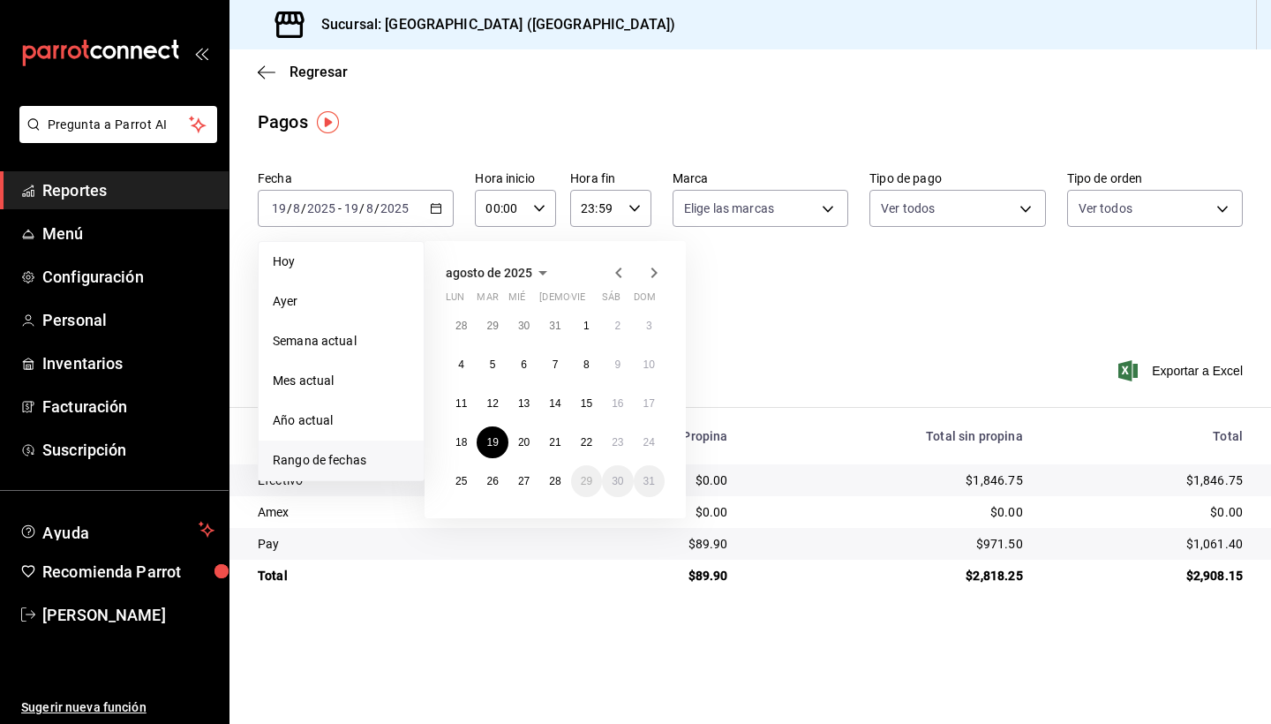
click at [332, 455] on span "Rango de fechas" at bounding box center [341, 460] width 137 height 19
click at [462, 443] on abbr "18" at bounding box center [460, 442] width 11 height 12
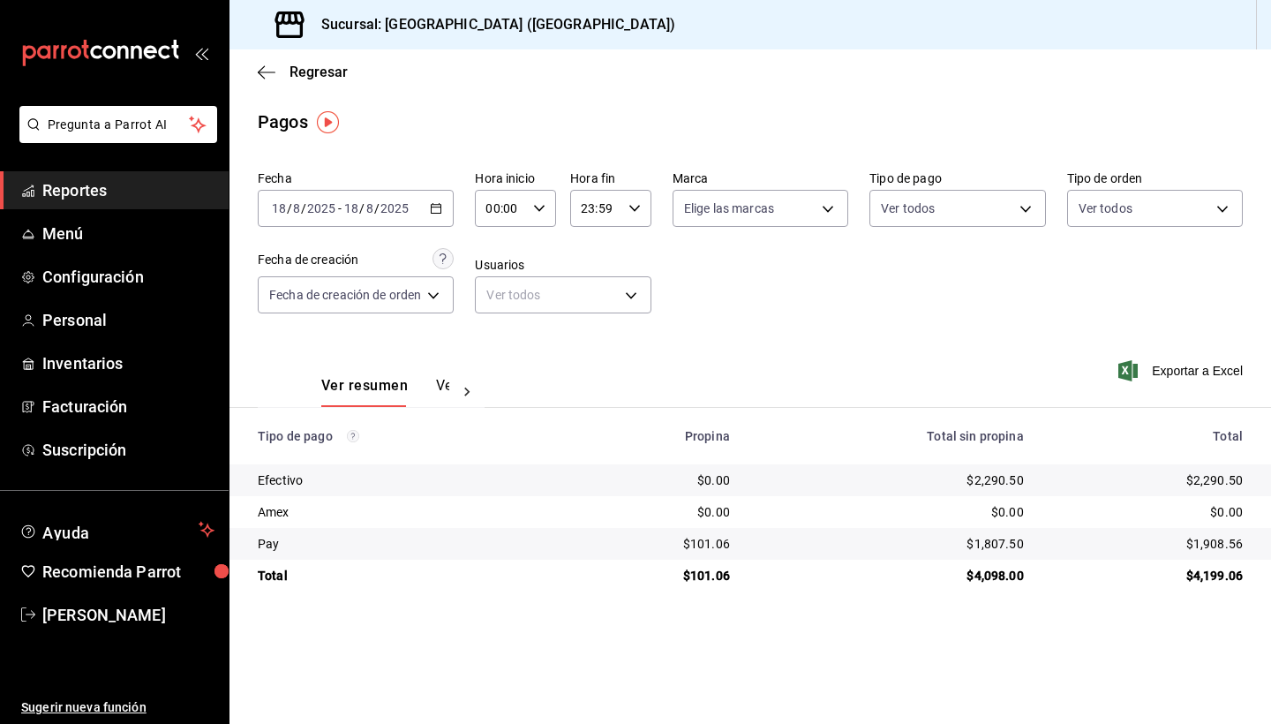
click at [440, 209] on icon "button" at bounding box center [436, 208] width 12 height 12
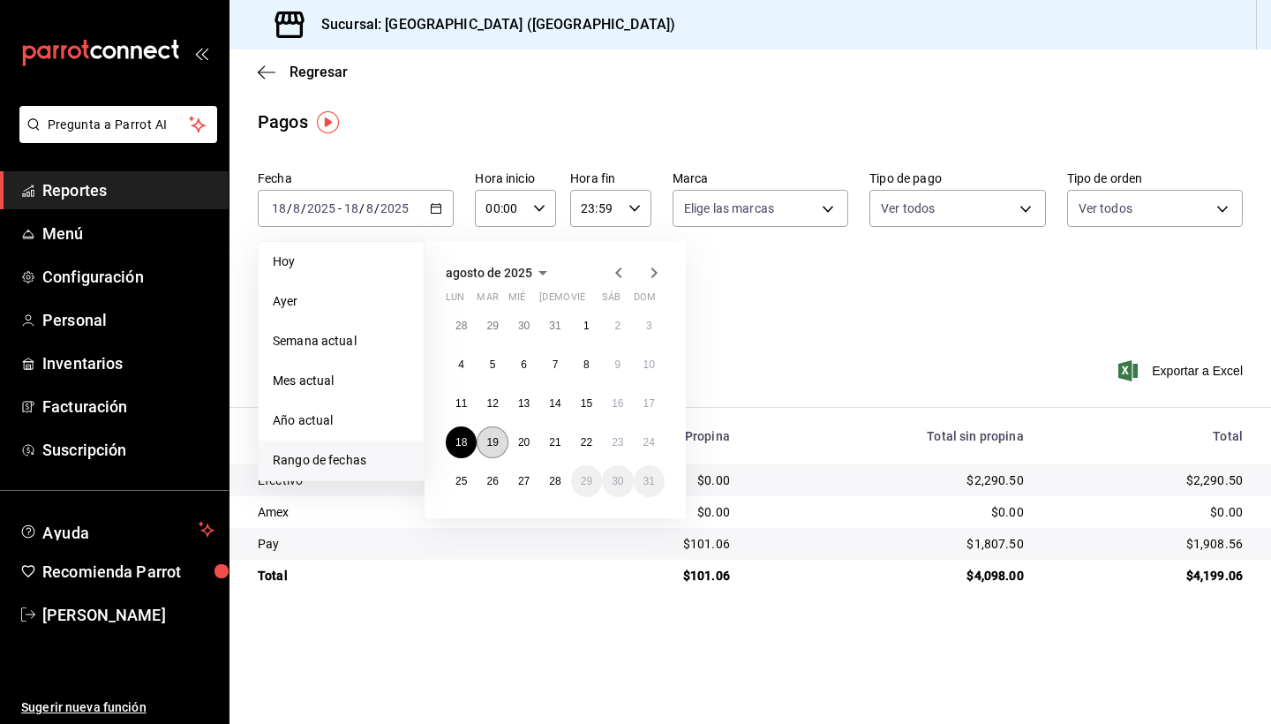
click at [494, 442] on abbr "19" at bounding box center [491, 442] width 11 height 12
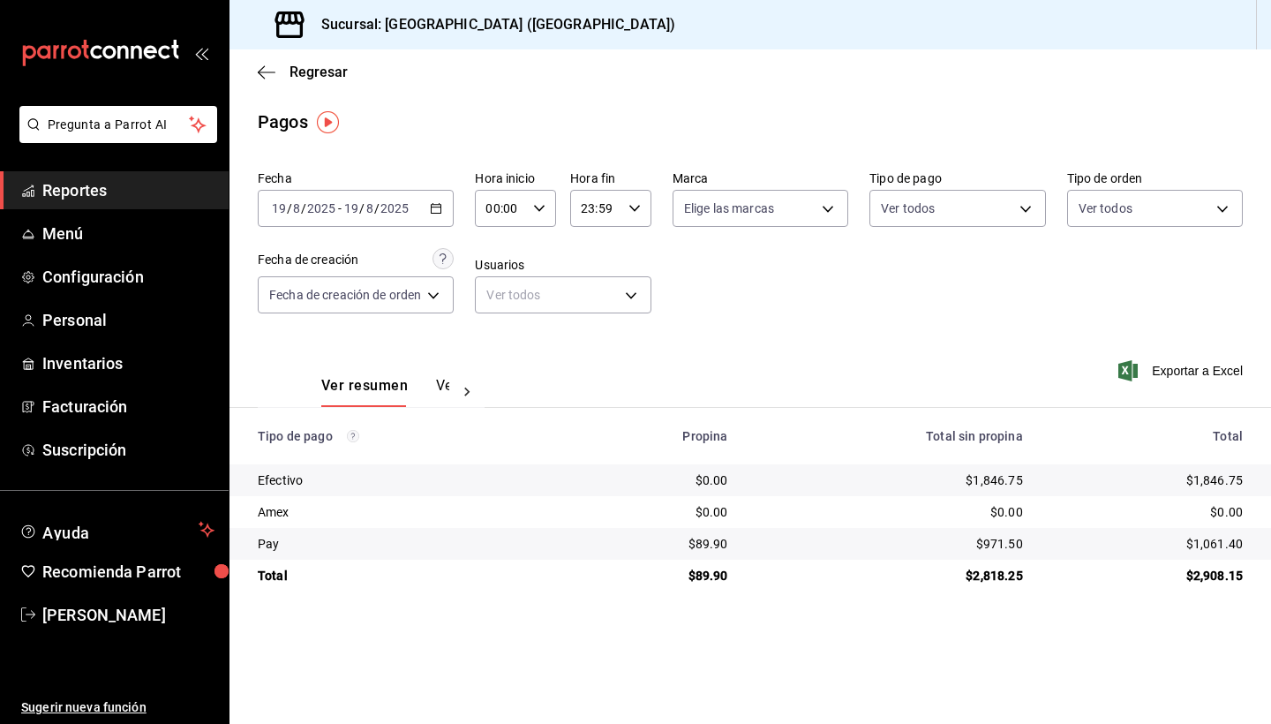
click at [340, 207] on span "-" at bounding box center [340, 208] width 4 height 14
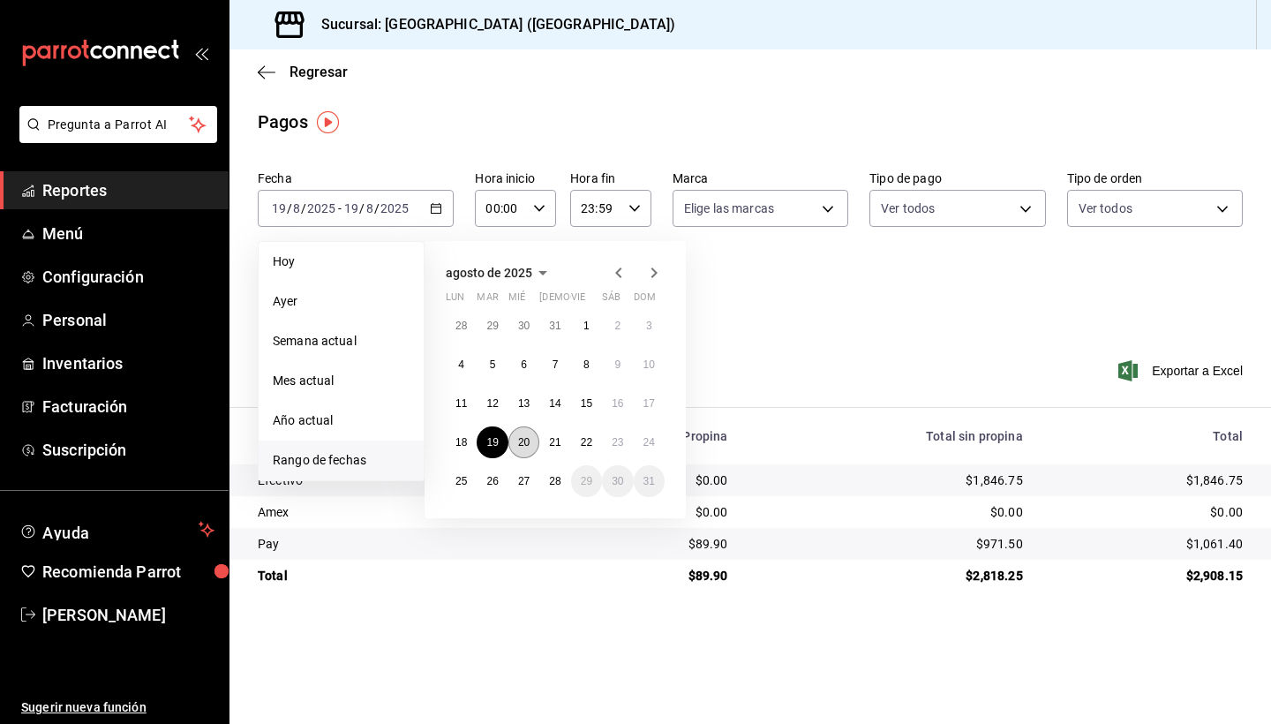
click at [528, 440] on abbr "20" at bounding box center [523, 442] width 11 height 12
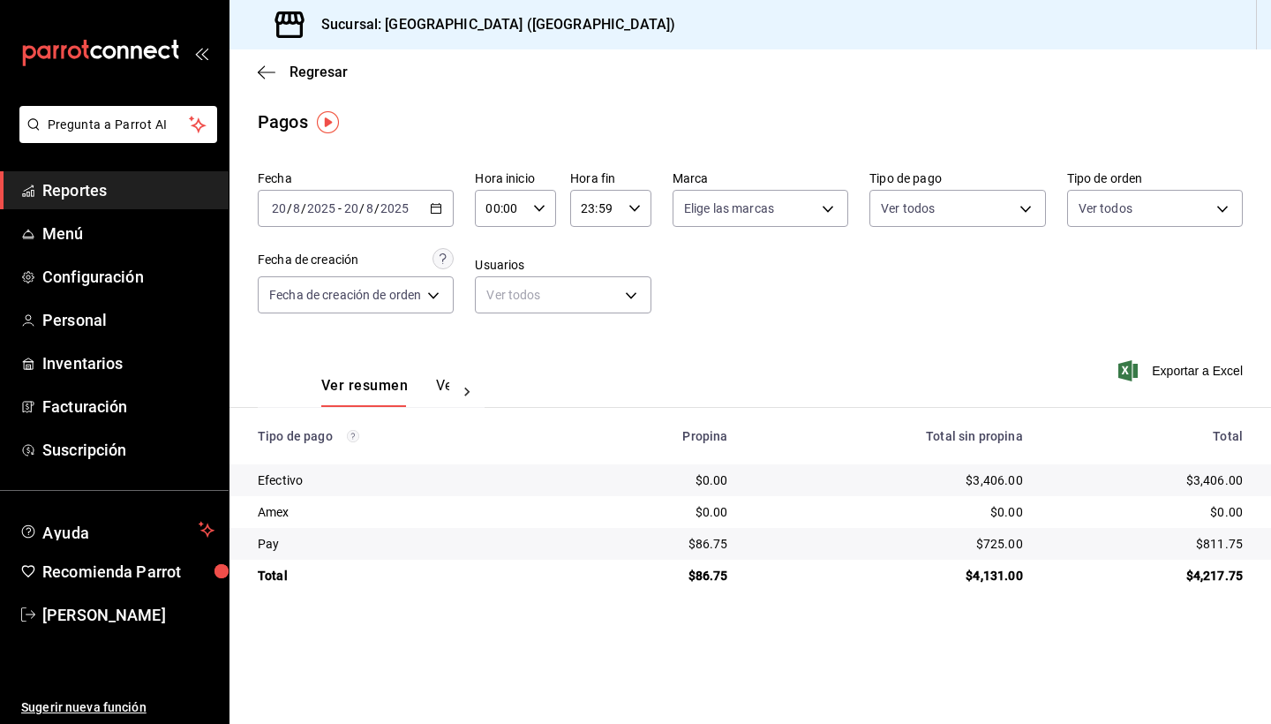
click at [445, 210] on div "[DATE] [DATE] - [DATE] [DATE]" at bounding box center [356, 208] width 196 height 37
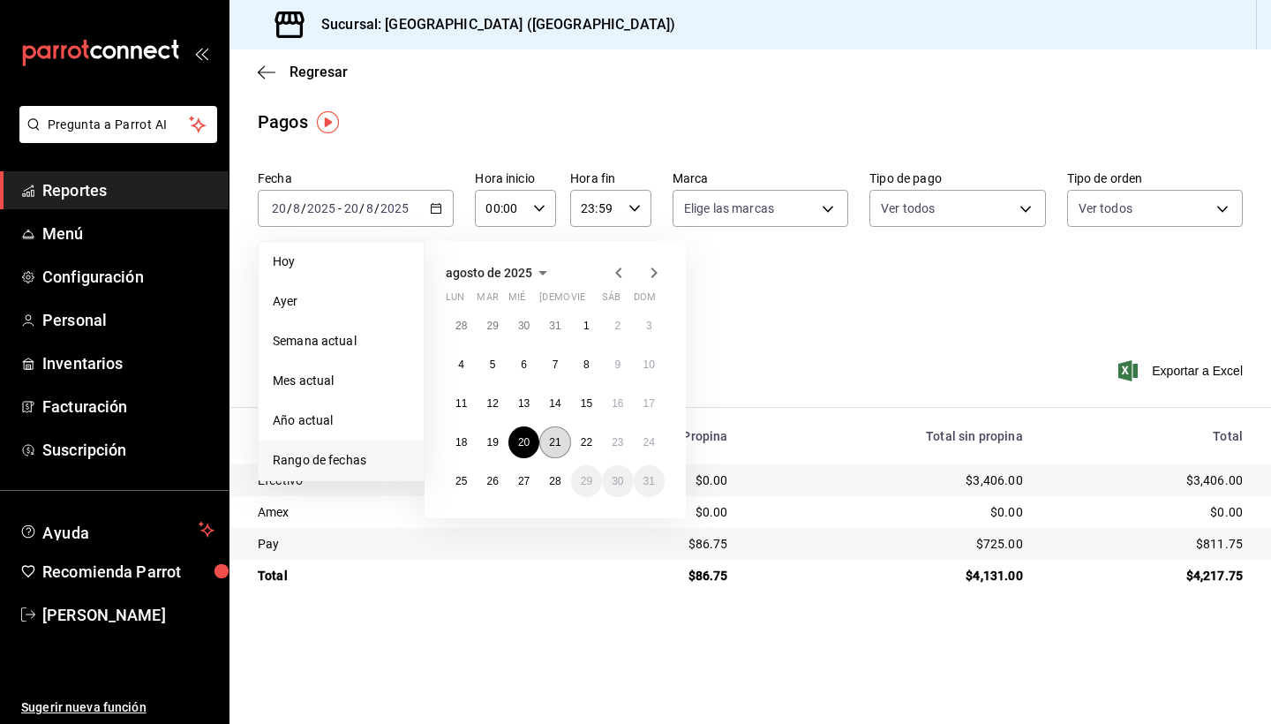
click at [557, 446] on abbr "21" at bounding box center [554, 442] width 11 height 12
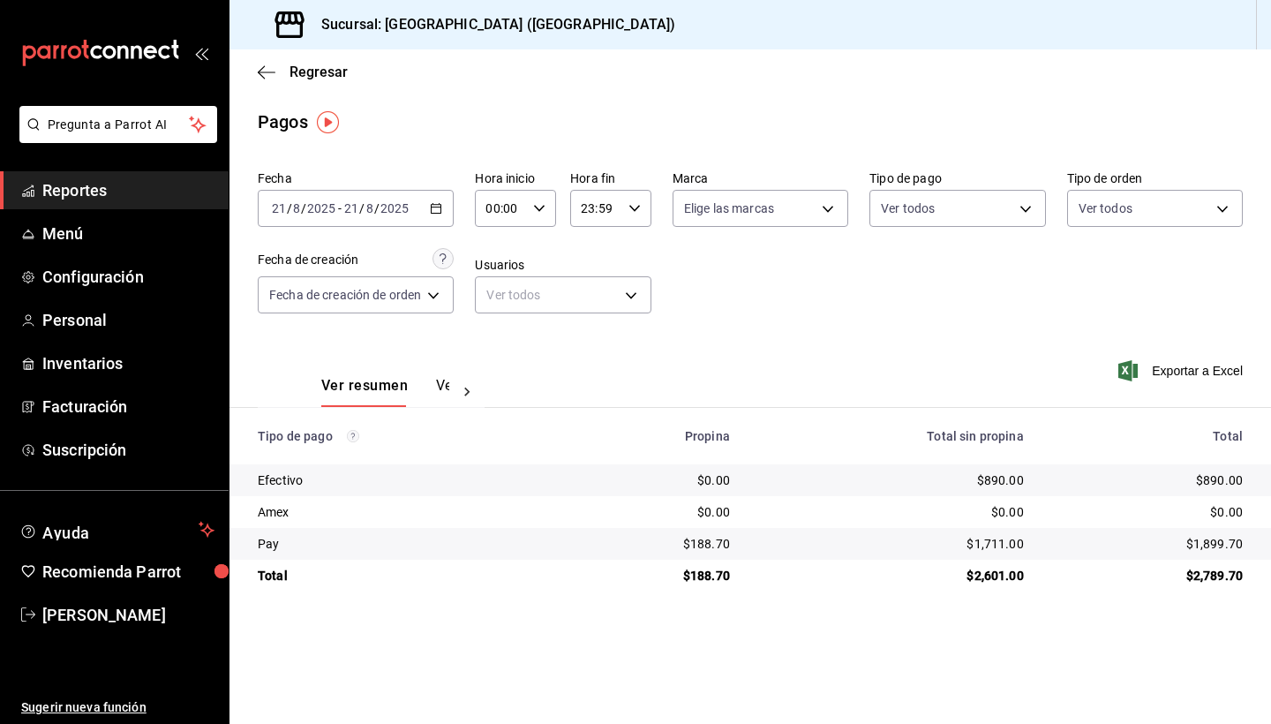
click at [433, 203] on icon "button" at bounding box center [436, 208] width 12 height 12
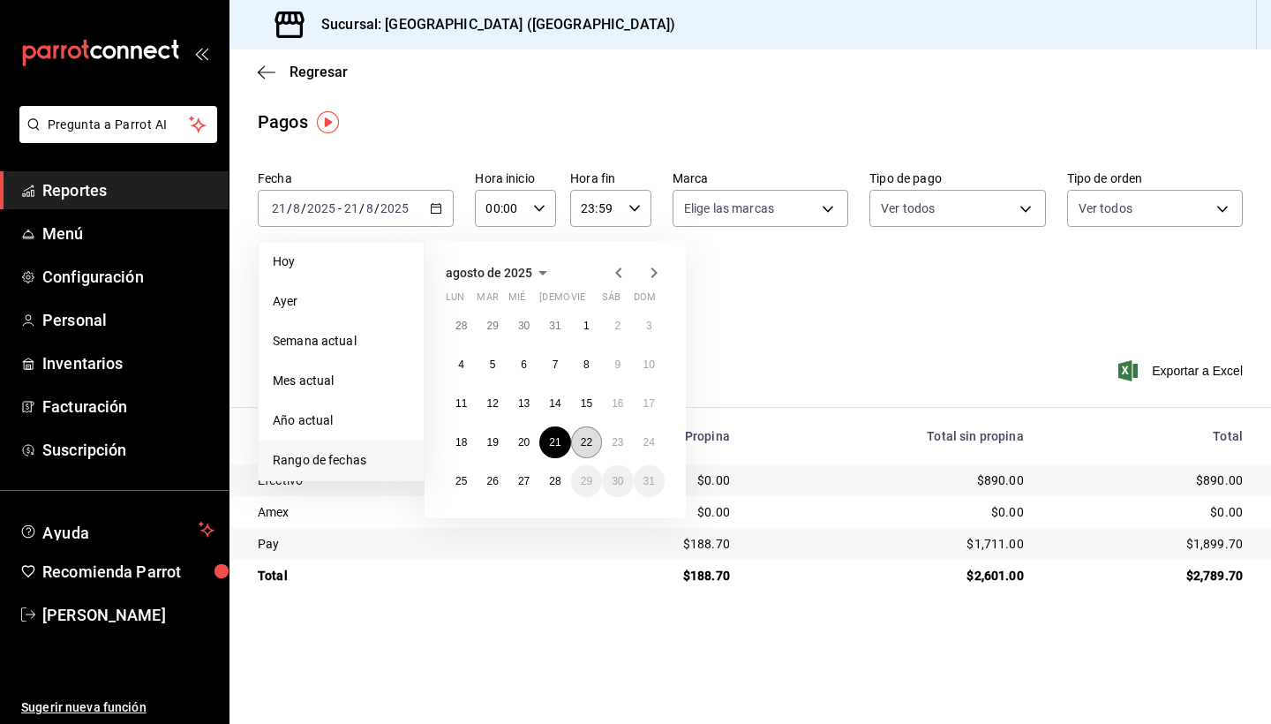
click at [588, 433] on button "22" at bounding box center [586, 442] width 31 height 32
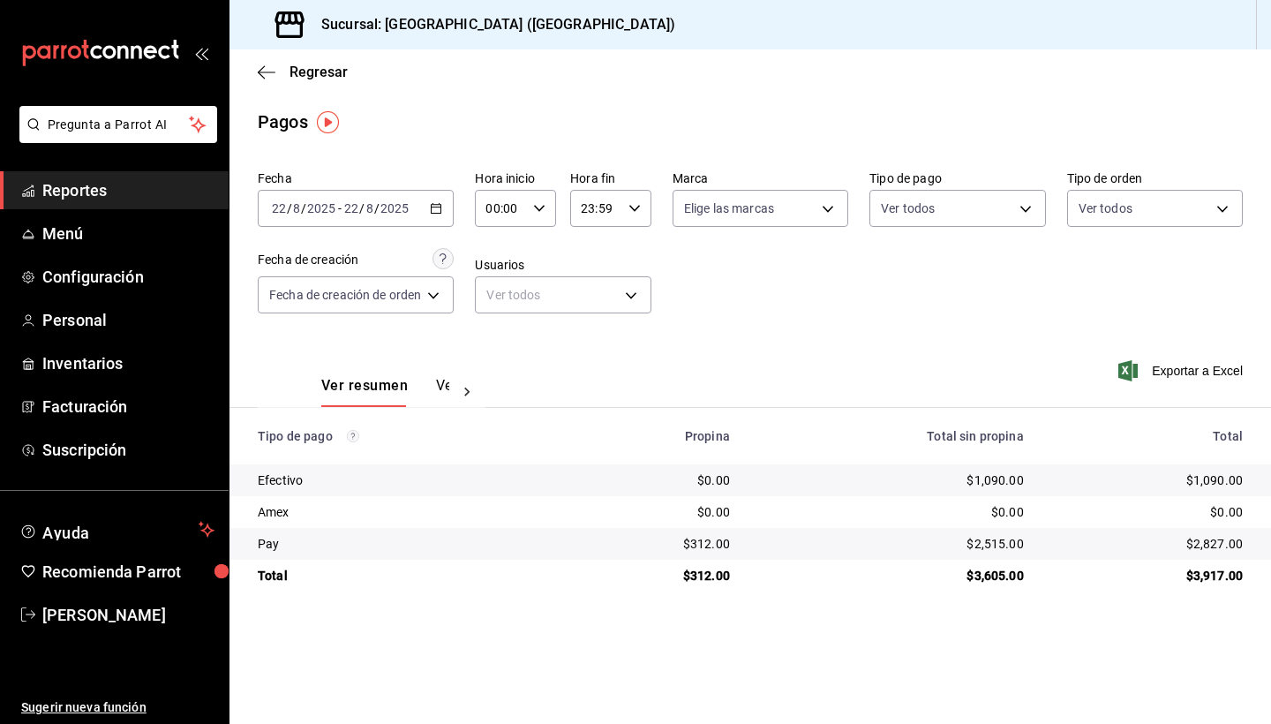
click at [438, 211] on icon "button" at bounding box center [436, 208] width 12 height 12
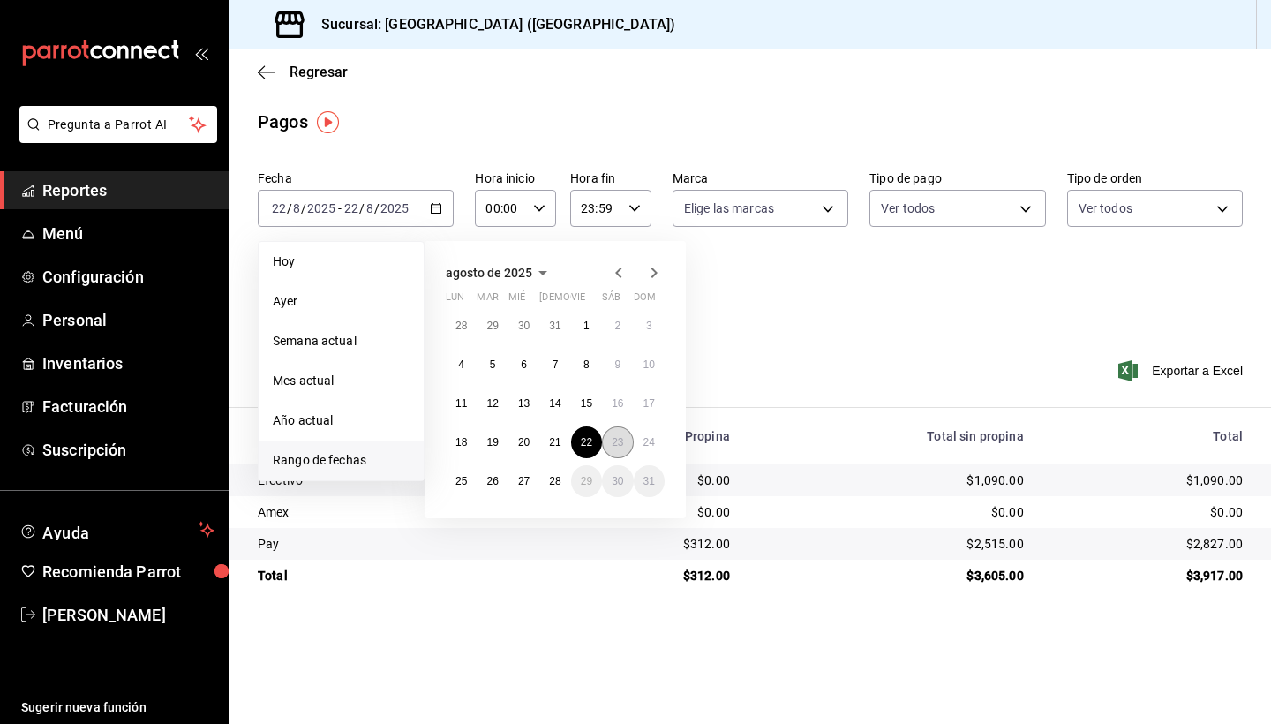
click at [615, 436] on abbr "23" at bounding box center [617, 442] width 11 height 12
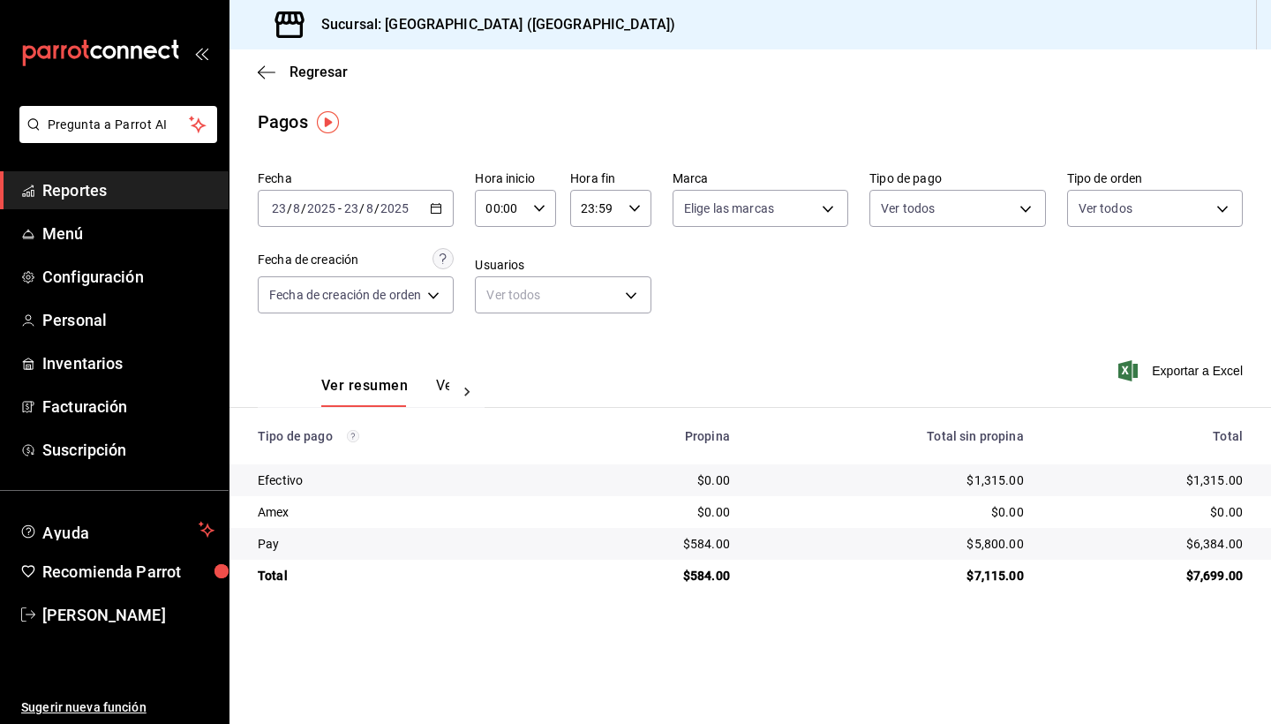
click at [440, 206] on icon "button" at bounding box center [436, 208] width 12 height 12
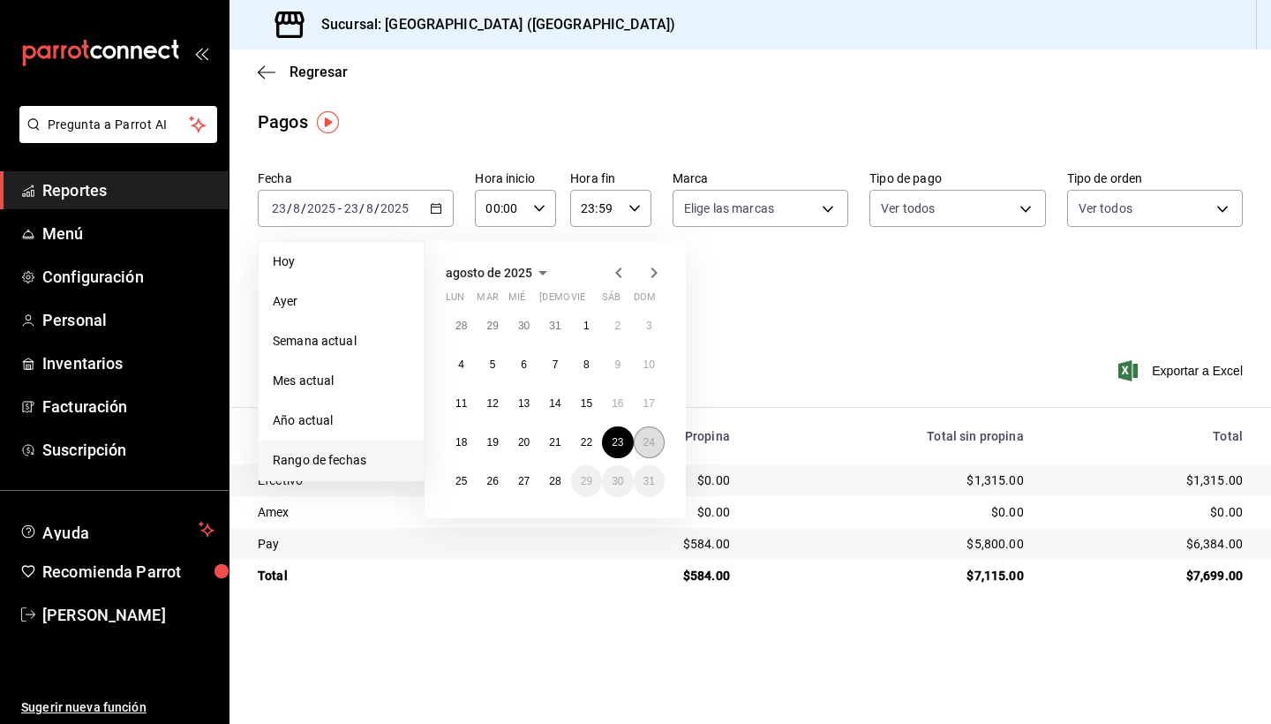
click at [654, 448] on abbr "24" at bounding box center [648, 442] width 11 height 12
click at [654, 447] on abbr "24" at bounding box center [648, 442] width 11 height 12
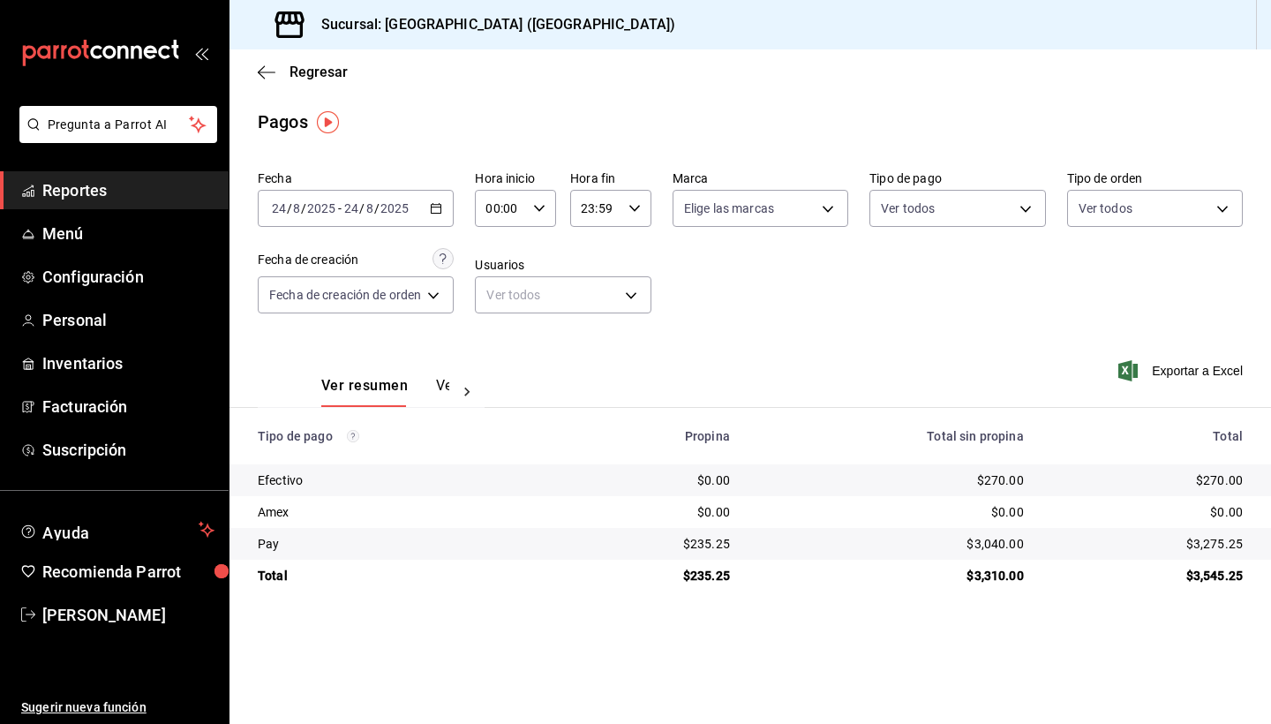
click at [432, 207] on icon "button" at bounding box center [436, 208] width 12 height 12
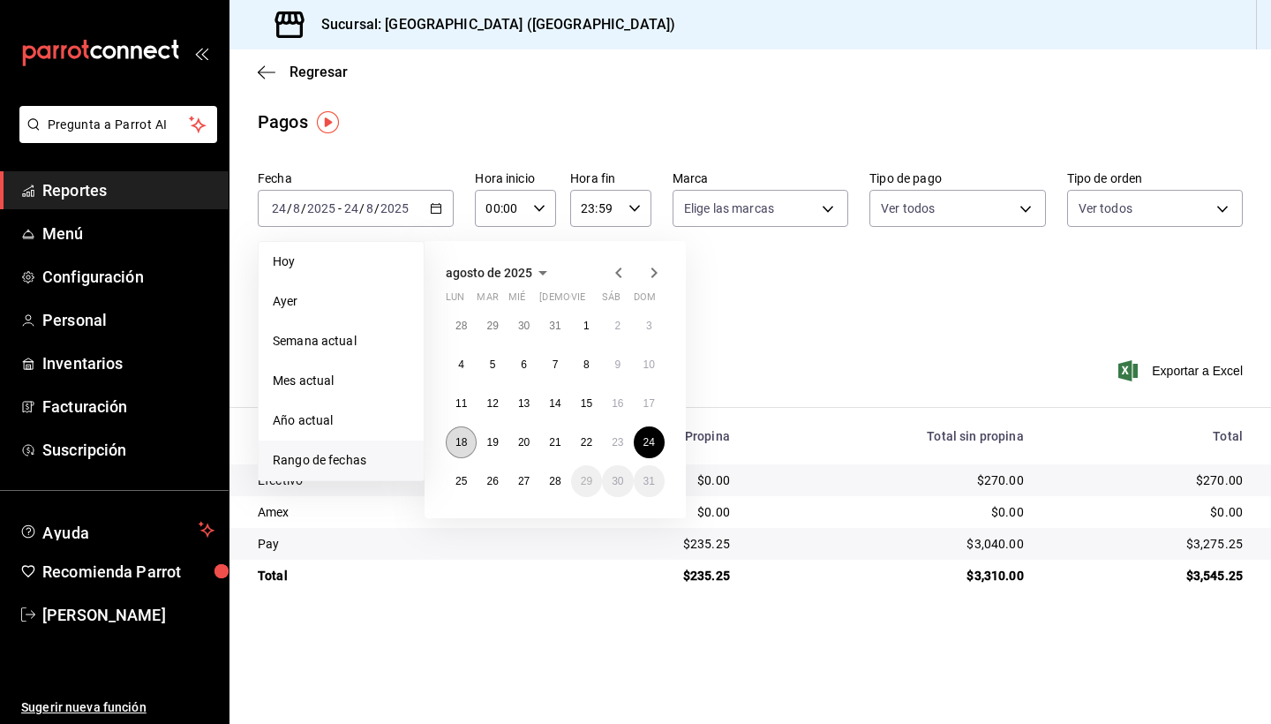
click at [454, 446] on button "18" at bounding box center [461, 442] width 31 height 32
click at [652, 442] on abbr "24" at bounding box center [648, 442] width 11 height 12
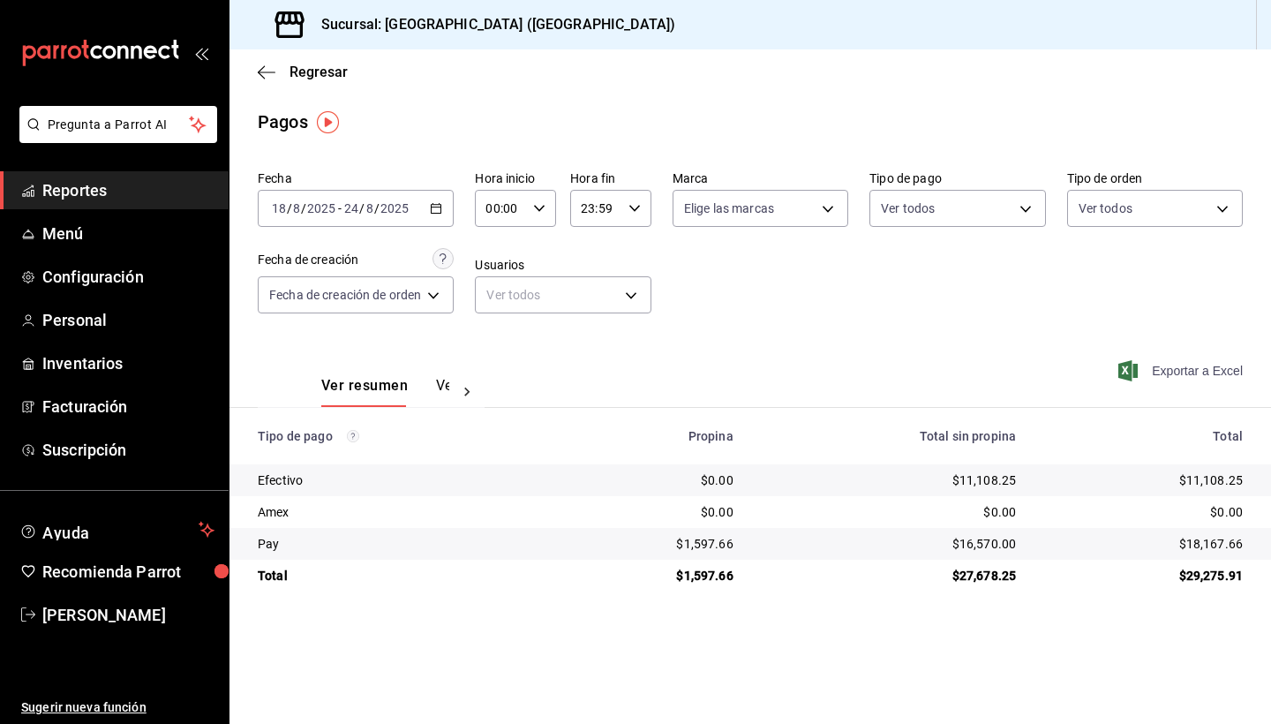
click at [1185, 372] on span "Exportar a Excel" at bounding box center [1182, 370] width 121 height 21
click at [432, 208] on icon "button" at bounding box center [436, 208] width 12 height 12
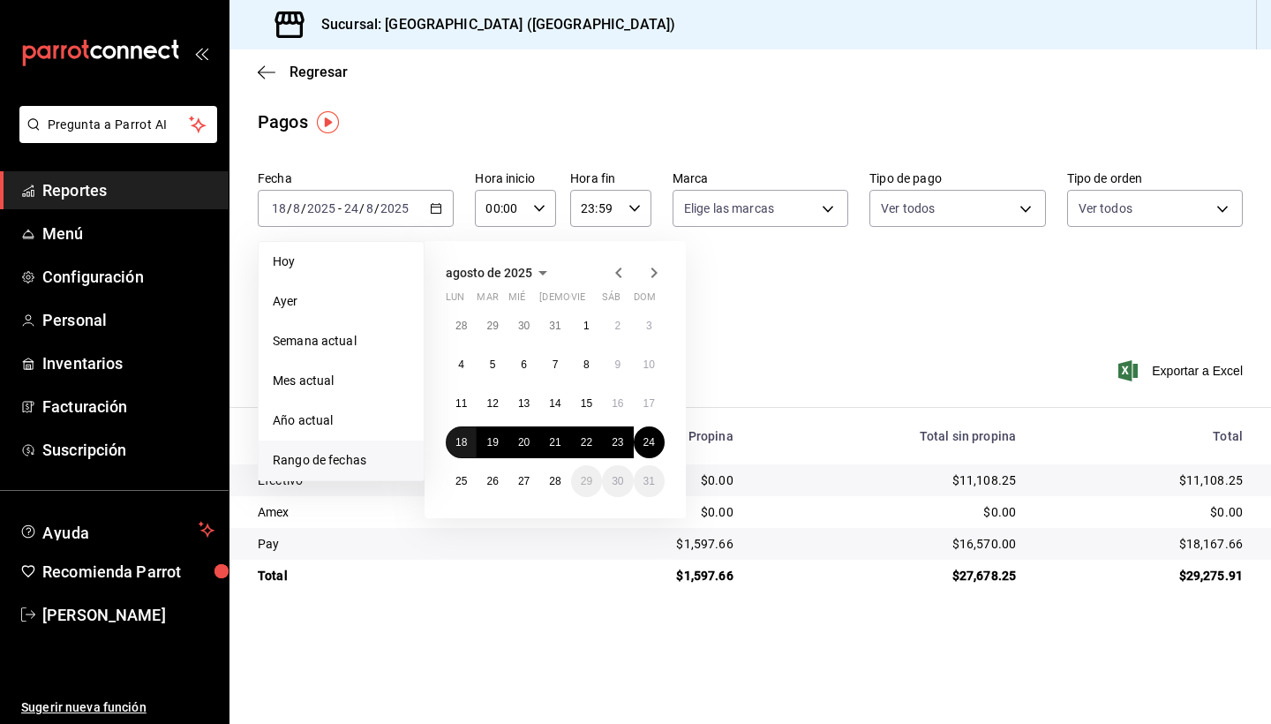
click at [457, 443] on abbr "18" at bounding box center [460, 442] width 11 height 12
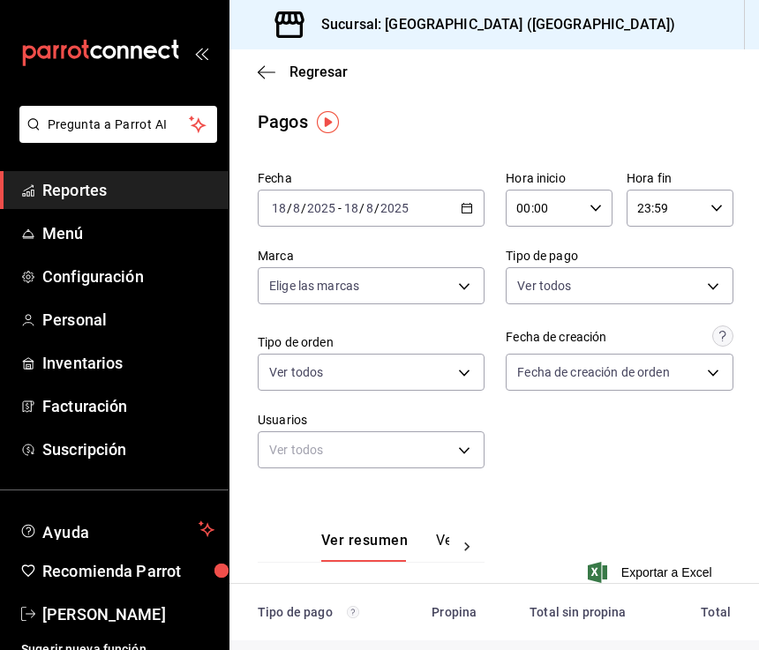
click at [466, 212] on icon "button" at bounding box center [467, 208] width 12 height 12
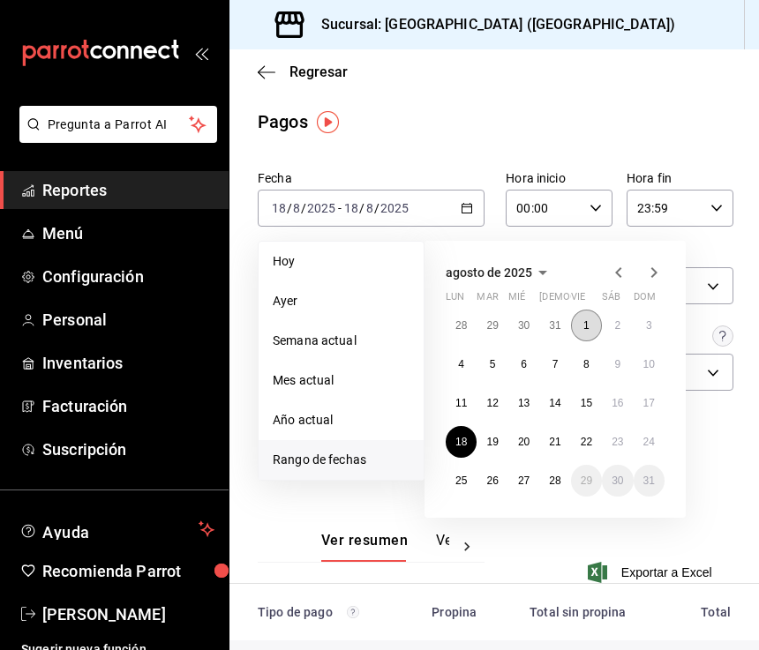
click at [591, 325] on button "1" at bounding box center [586, 326] width 31 height 32
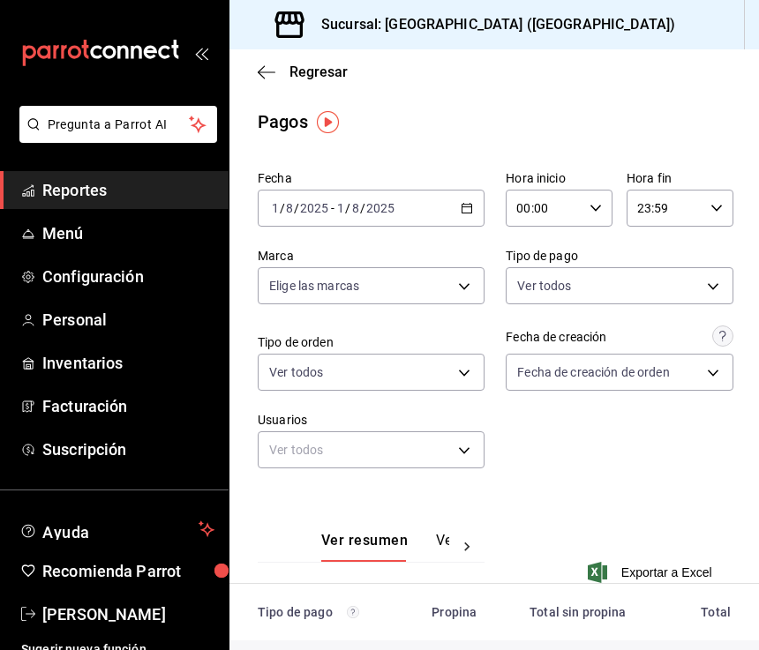
click at [469, 211] on icon "button" at bounding box center [467, 208] width 12 height 12
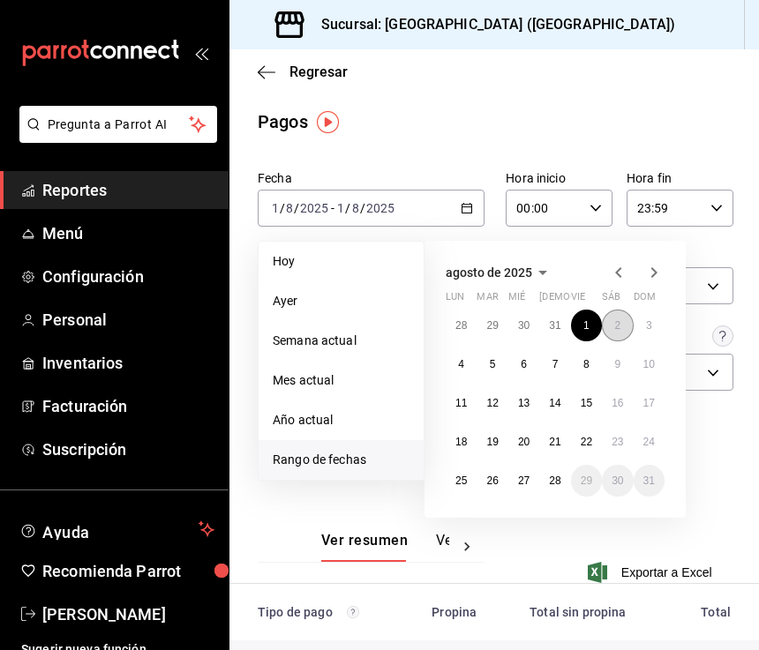
click at [624, 324] on button "2" at bounding box center [617, 326] width 31 height 32
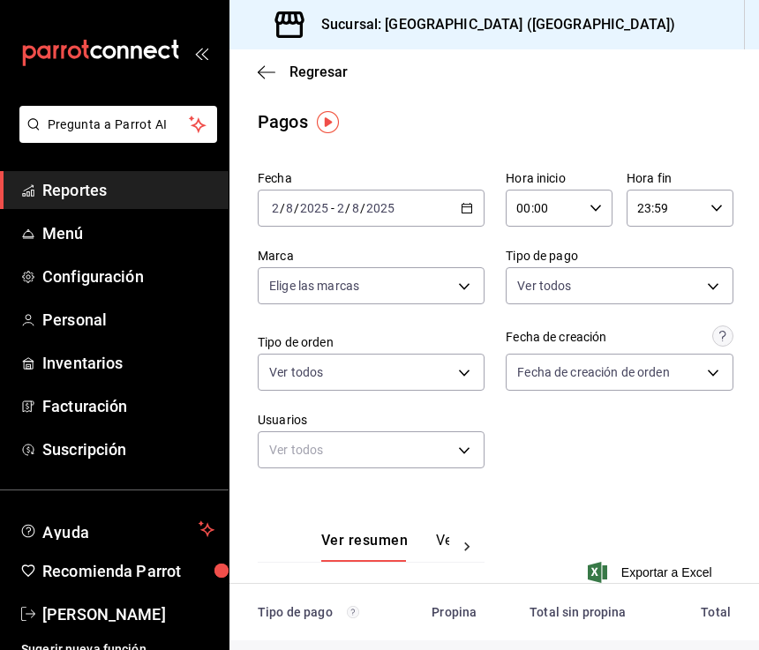
click at [468, 207] on \(Stroke\) "button" at bounding box center [467, 207] width 10 height 1
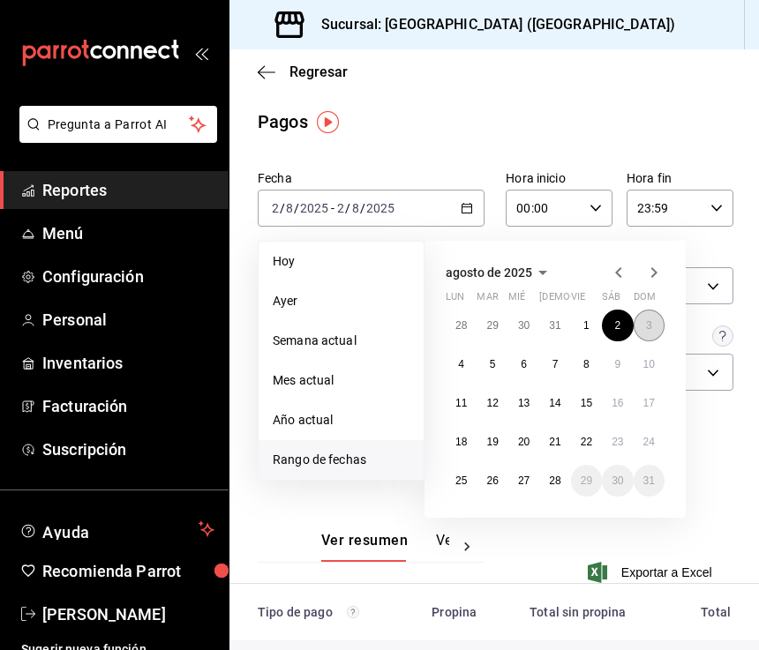
click at [653, 324] on button "3" at bounding box center [649, 326] width 31 height 32
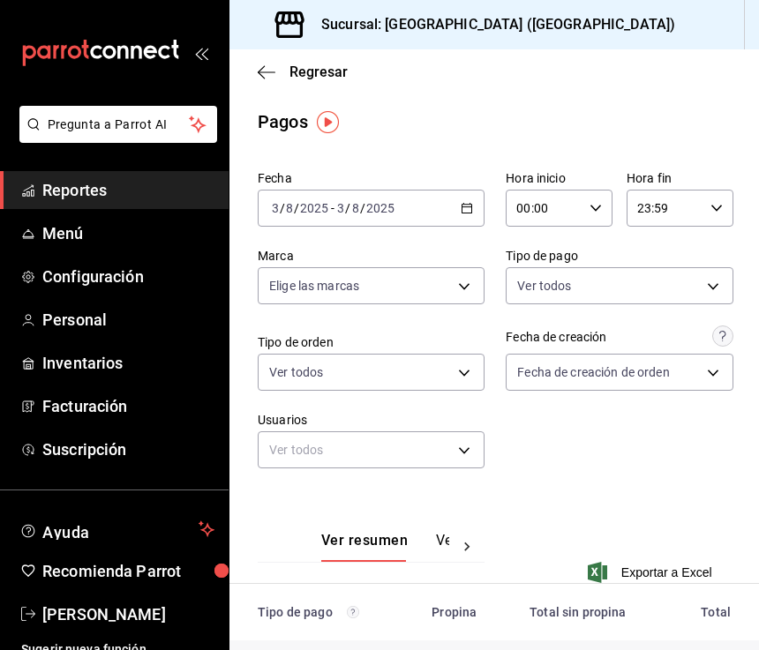
click at [459, 207] on div "[DATE] [DATE] - [DATE] [DATE]" at bounding box center [371, 208] width 227 height 37
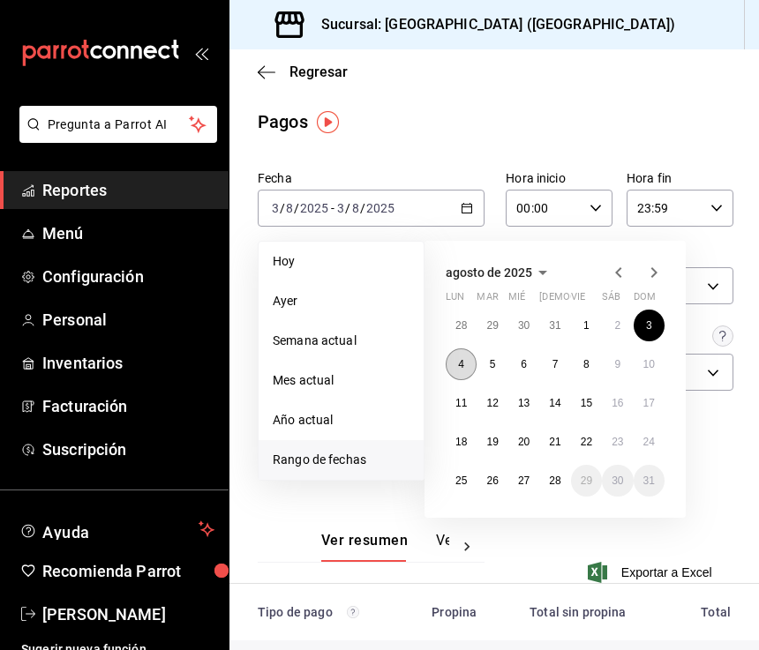
click at [465, 365] on button "4" at bounding box center [461, 365] width 31 height 32
click at [464, 365] on abbr "4" at bounding box center [461, 364] width 6 height 12
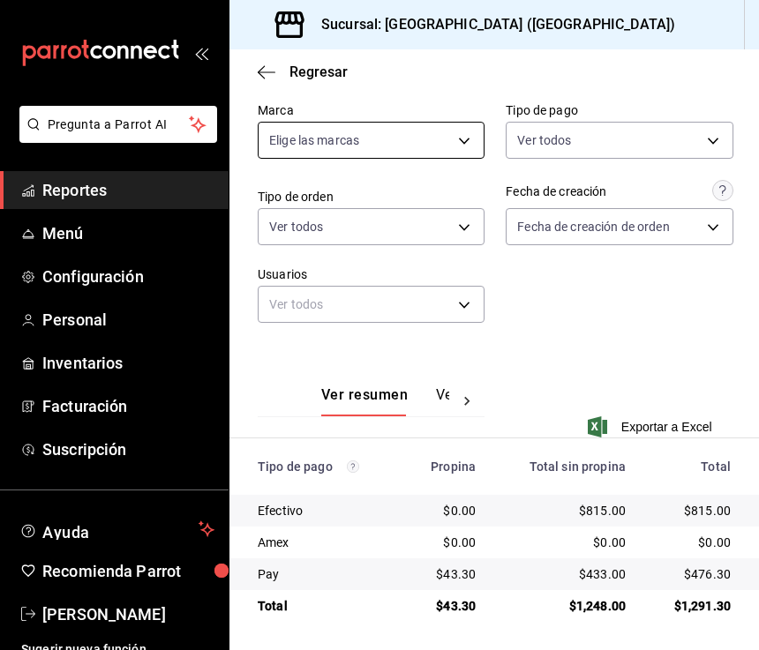
click at [461, 142] on body "Pregunta a Parrot AI Reportes Menú Configuración Personal Inventarios Facturaci…" at bounding box center [379, 325] width 759 height 650
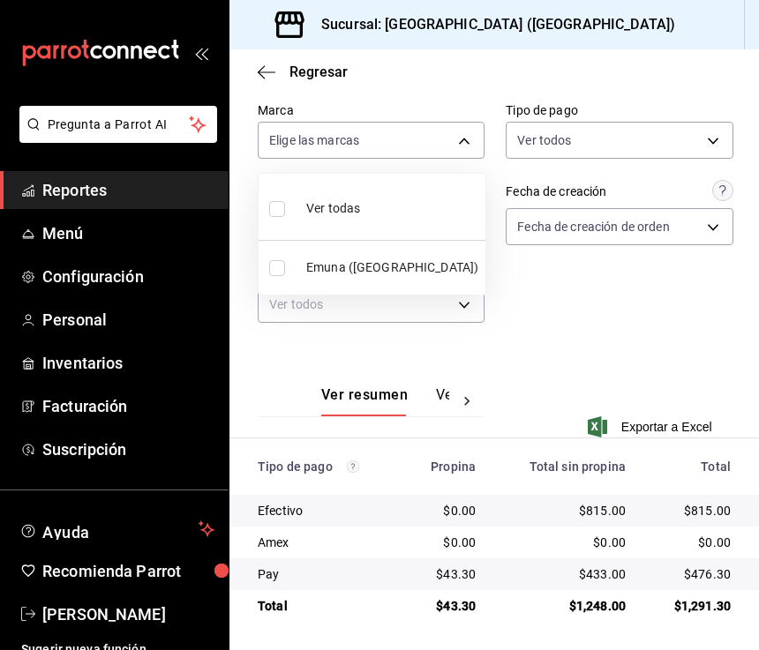
click at [476, 99] on div at bounding box center [379, 325] width 759 height 650
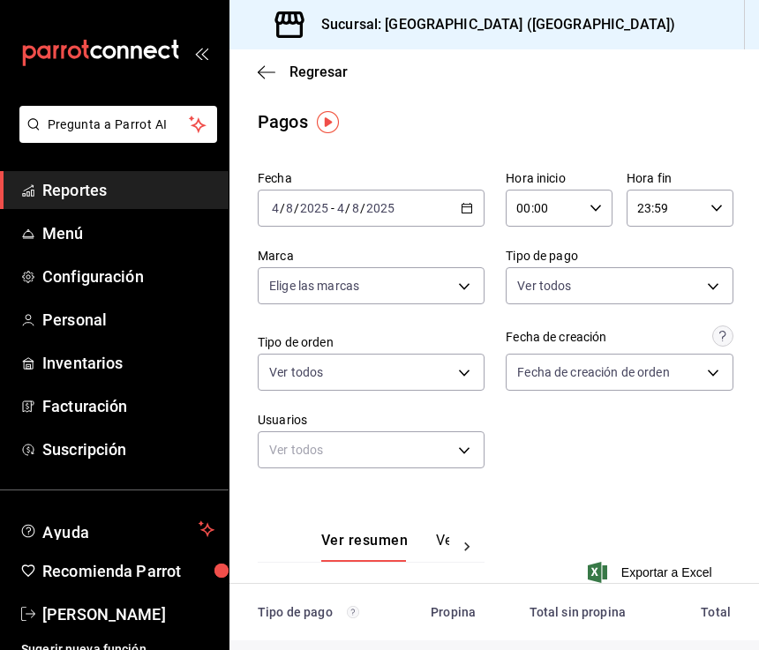
click at [470, 207] on icon "button" at bounding box center [467, 208] width 12 height 12
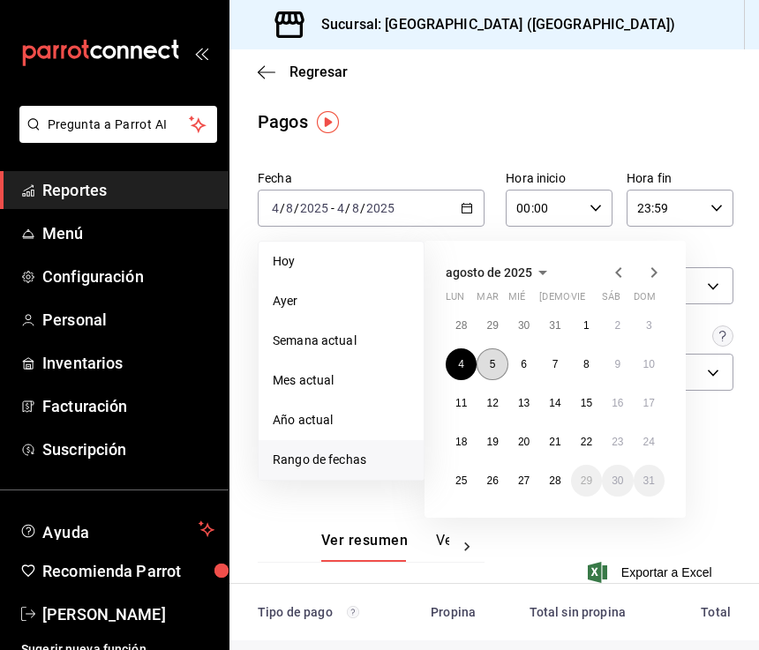
click at [496, 367] on abbr "5" at bounding box center [493, 364] width 6 height 12
